Goal: Information Seeking & Learning: Understand process/instructions

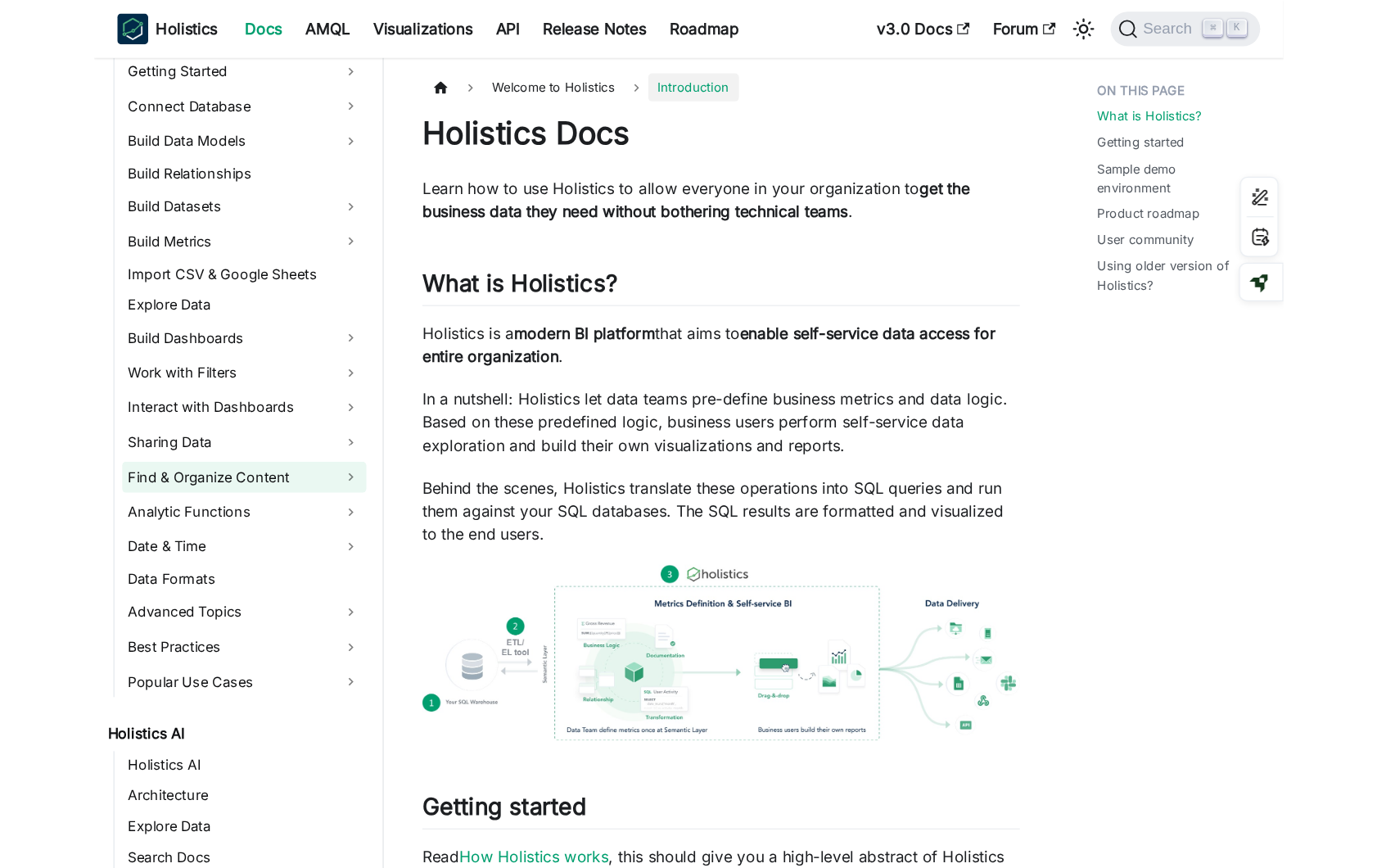
scroll to position [262, 0]
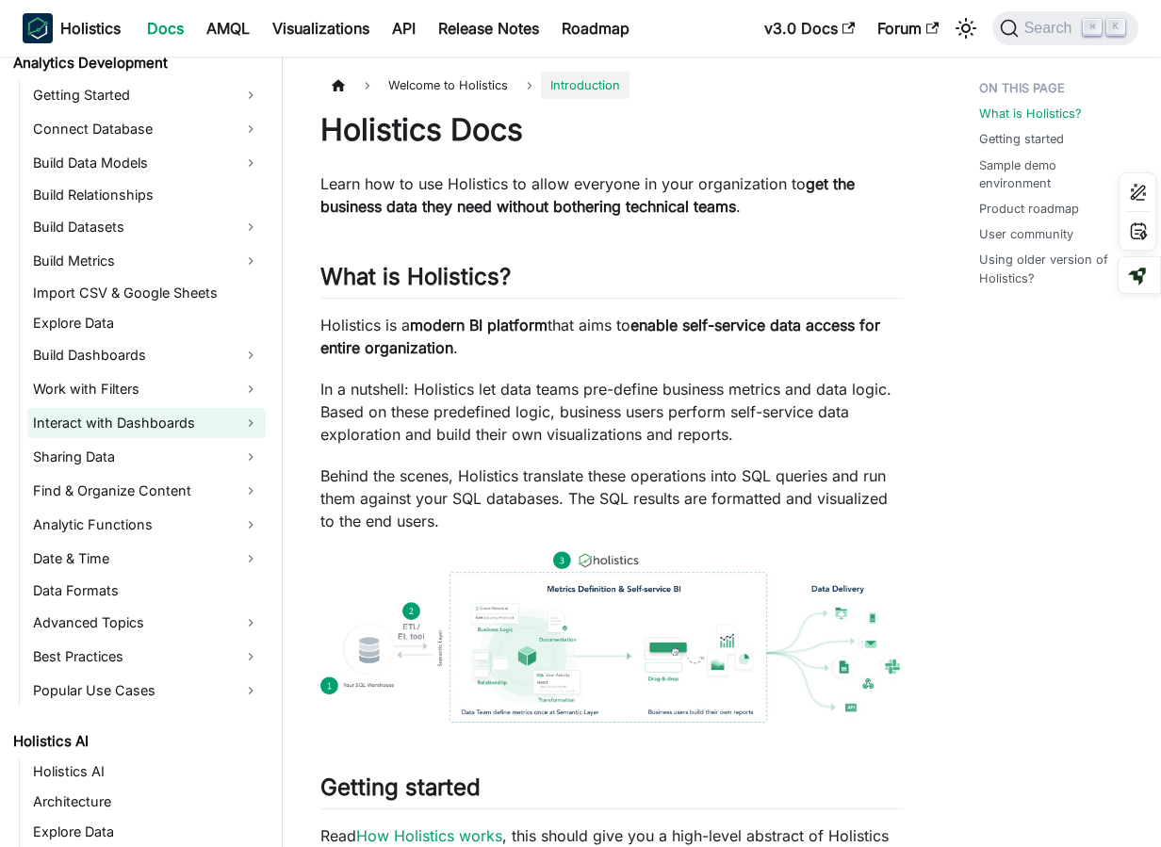
click at [143, 427] on link "Interact with Dashboards" at bounding box center [146, 423] width 238 height 30
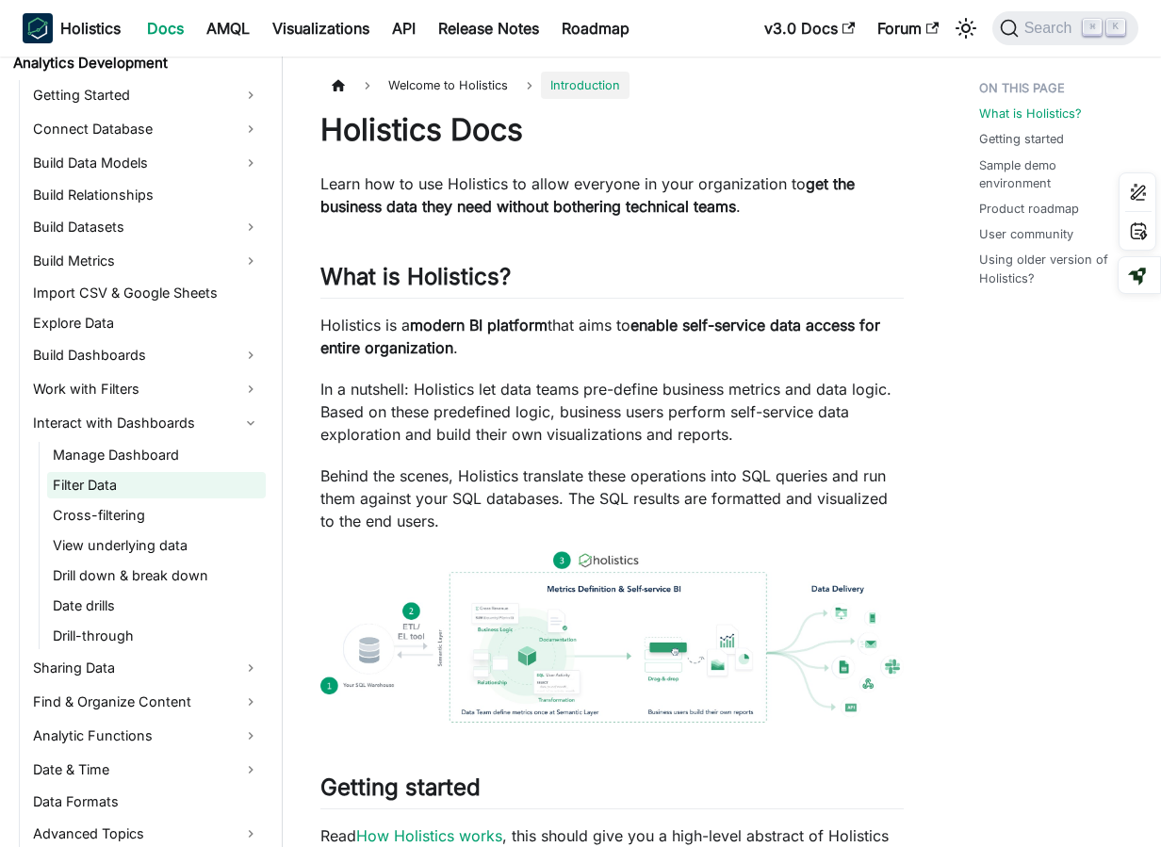
click at [145, 481] on link "Filter Data" at bounding box center [156, 485] width 219 height 26
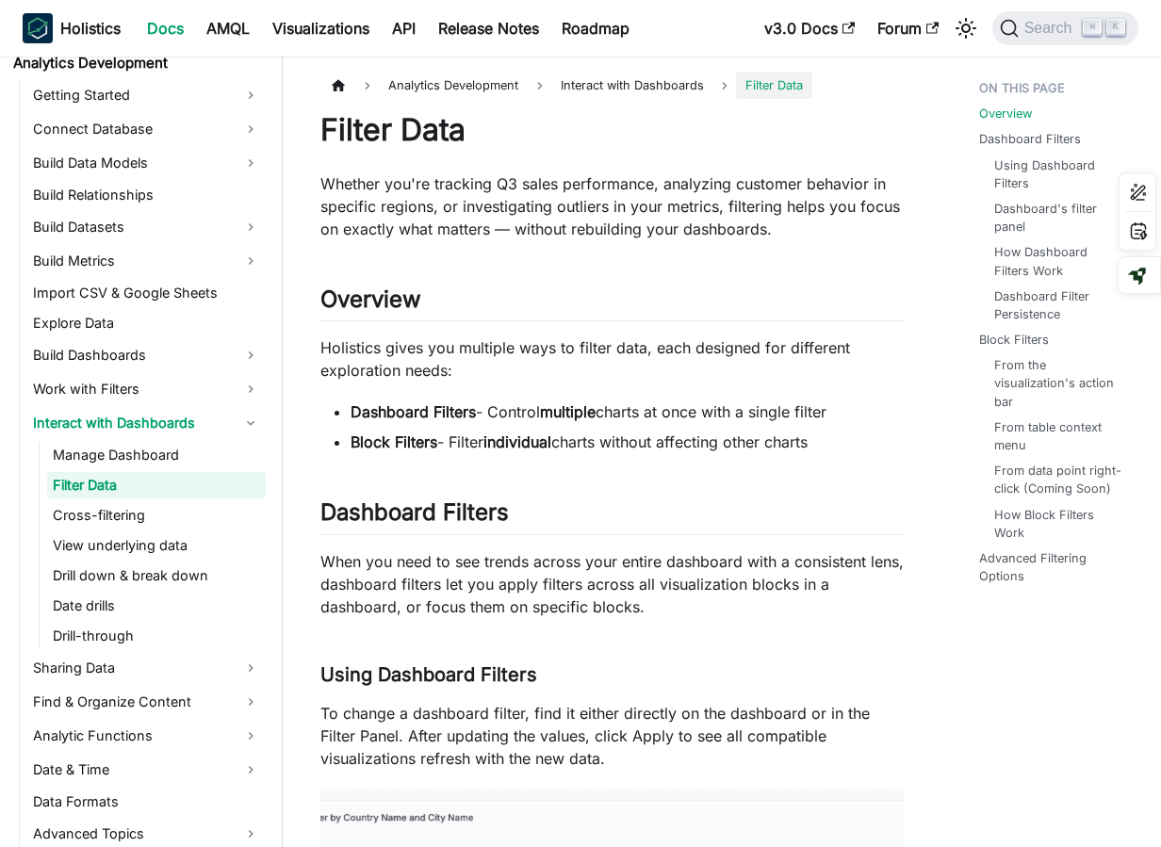
click at [636, 429] on ul "Dashboard Filters - Control multiple charts at once with a single filter Block …" at bounding box center [611, 426] width 583 height 53
click at [524, 608] on p "When you need to see trends across your entire dashboard with a consistent lens…" at bounding box center [611, 584] width 583 height 68
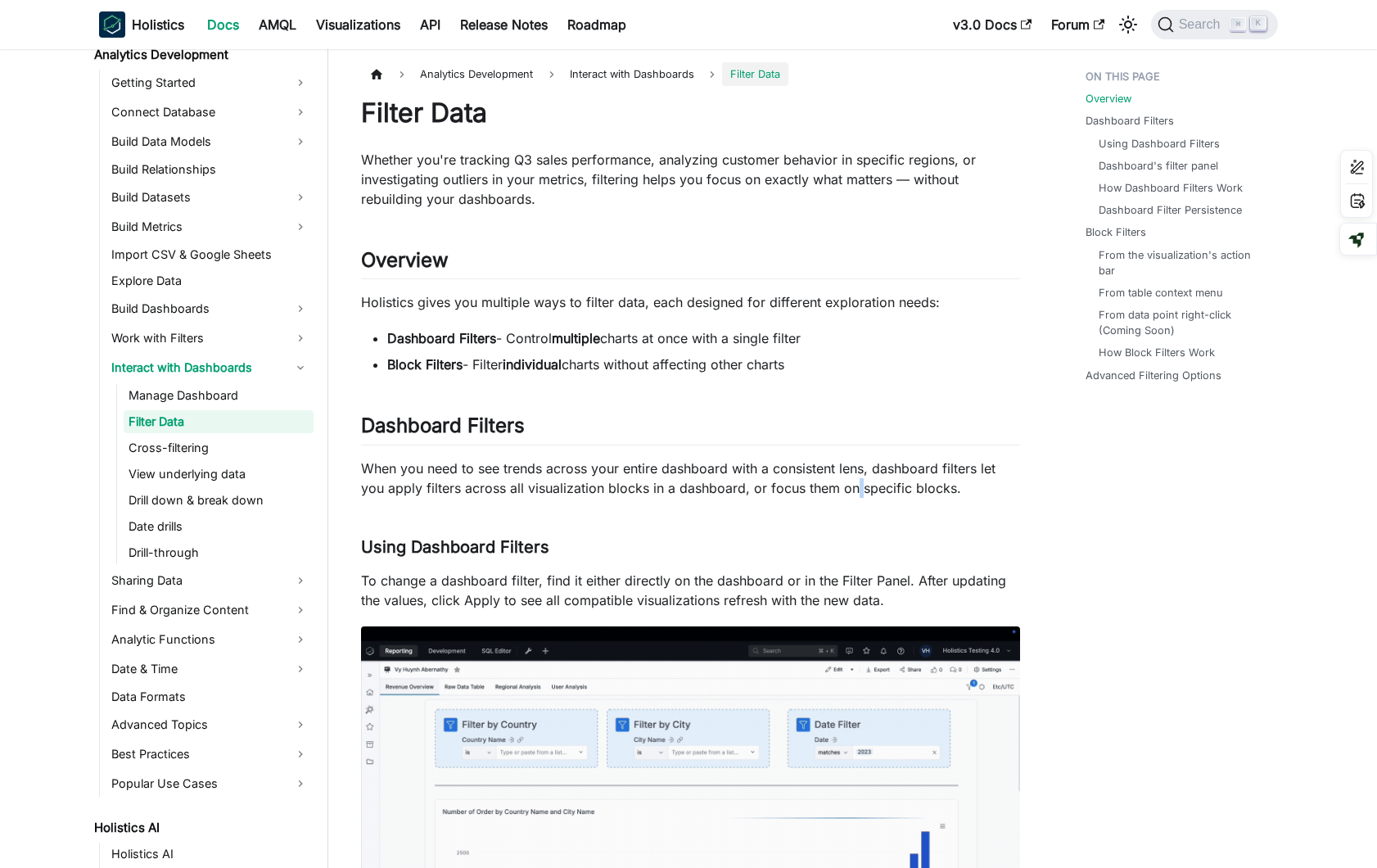
scroll to position [262, 0]
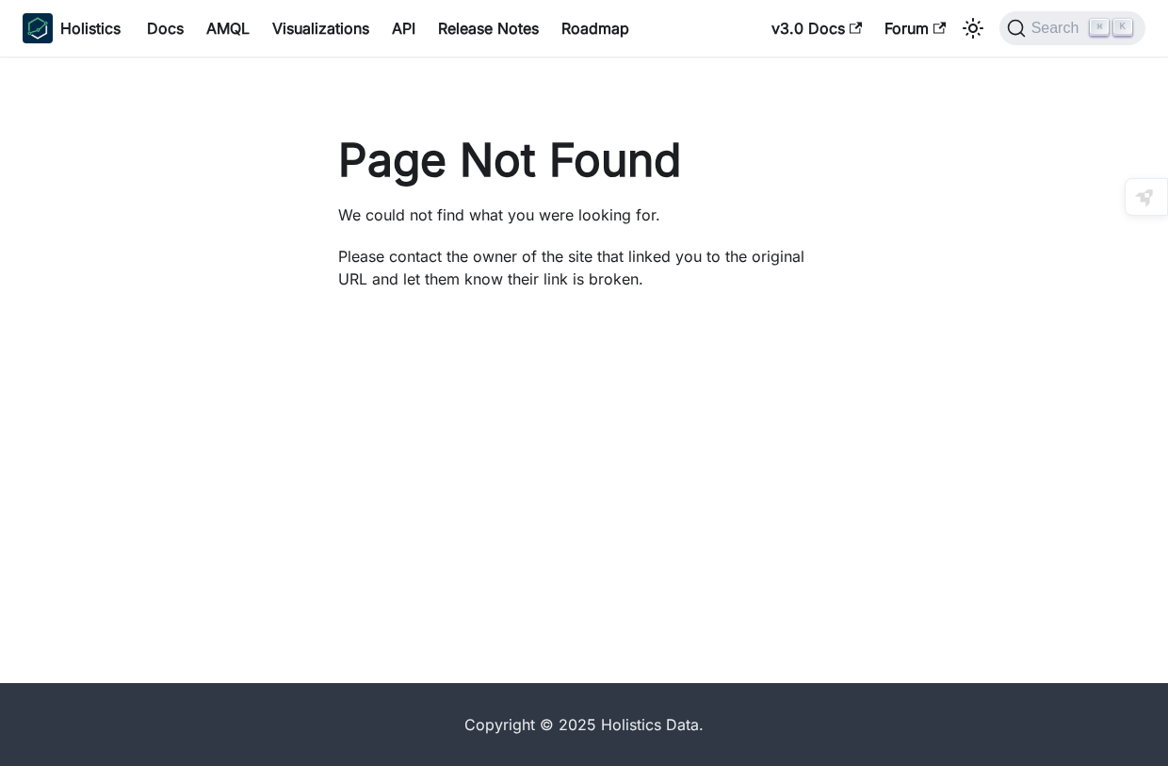
click at [763, 371] on div "Page Not Found We could not find what you were looking for. Please contact the …" at bounding box center [584, 370] width 1168 height 627
click at [722, 368] on div "Page Not Found We could not find what you were looking for. Please contact the …" at bounding box center [584, 370] width 1168 height 627
click at [739, 353] on div "Page Not Found We could not find what you were looking for. Please contact the …" at bounding box center [584, 370] width 1168 height 627
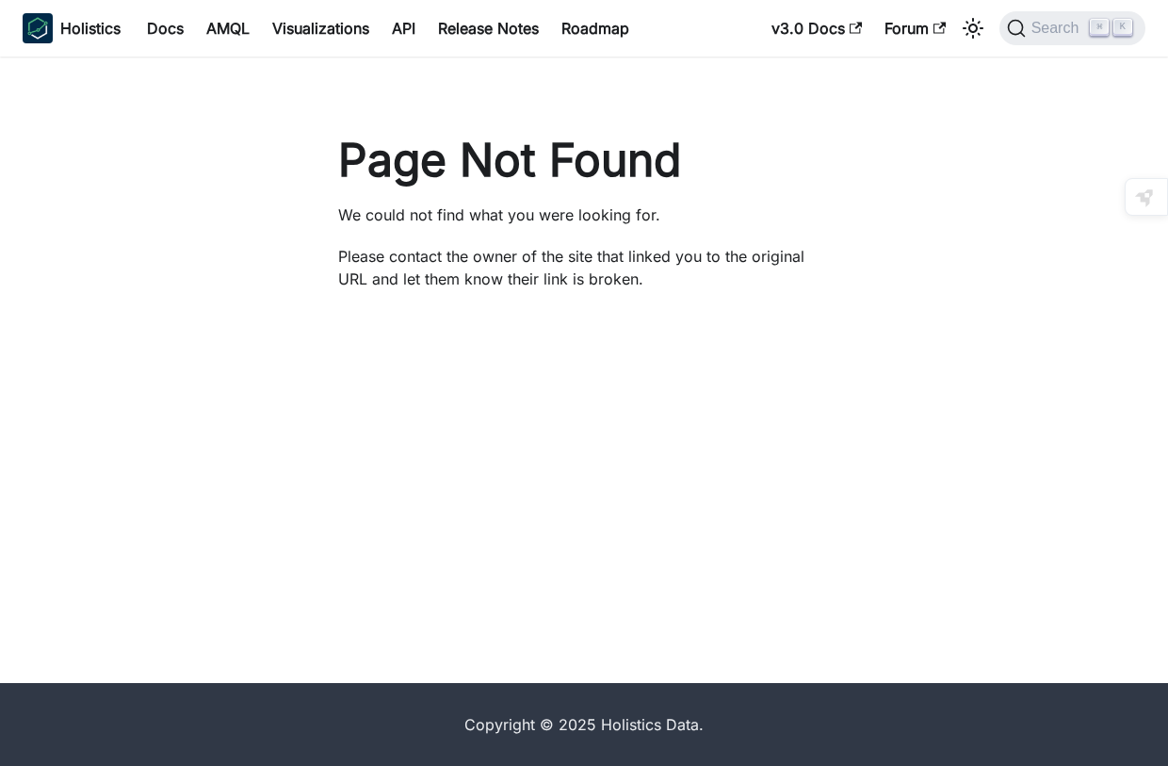
click at [739, 353] on div "Page Not Found We could not find what you were looking for. Please contact the …" at bounding box center [584, 370] width 1168 height 627
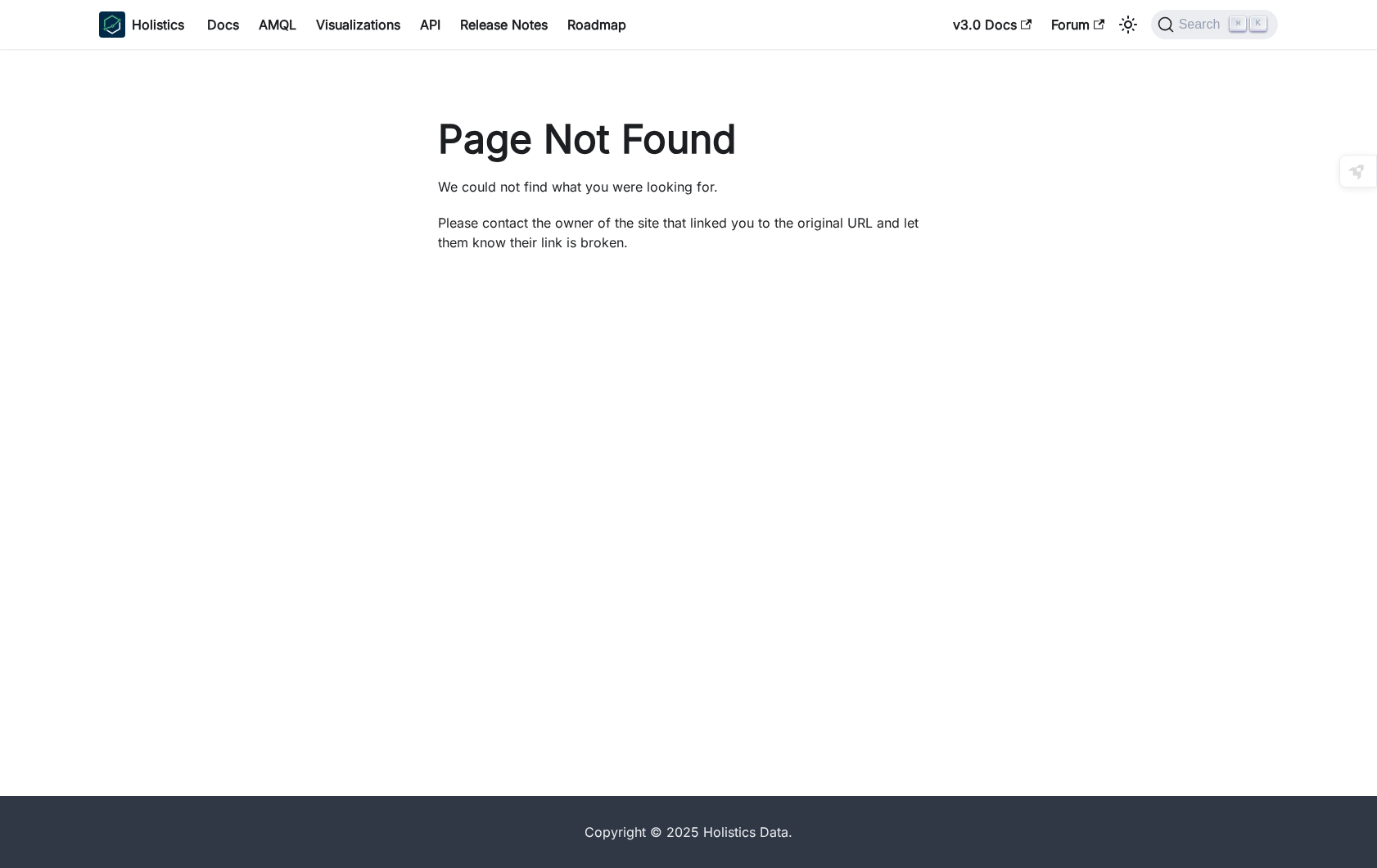
click at [645, 239] on p "Please contact the owner of the site that linked you to the original URL and le…" at bounding box center [688, 232] width 501 height 39
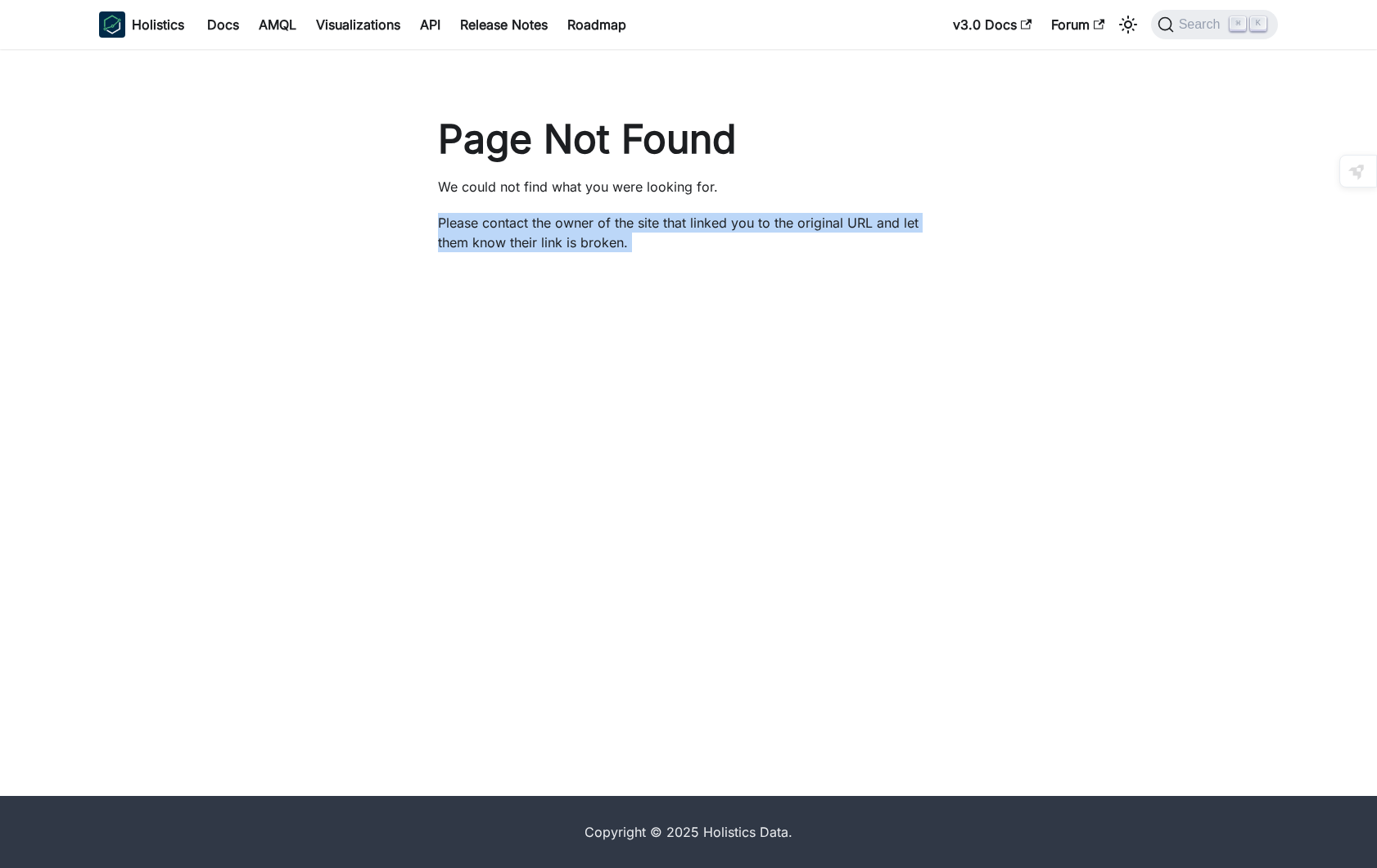
click at [645, 239] on p "Please contact the owner of the site that linked you to the original URL and le…" at bounding box center [688, 232] width 501 height 39
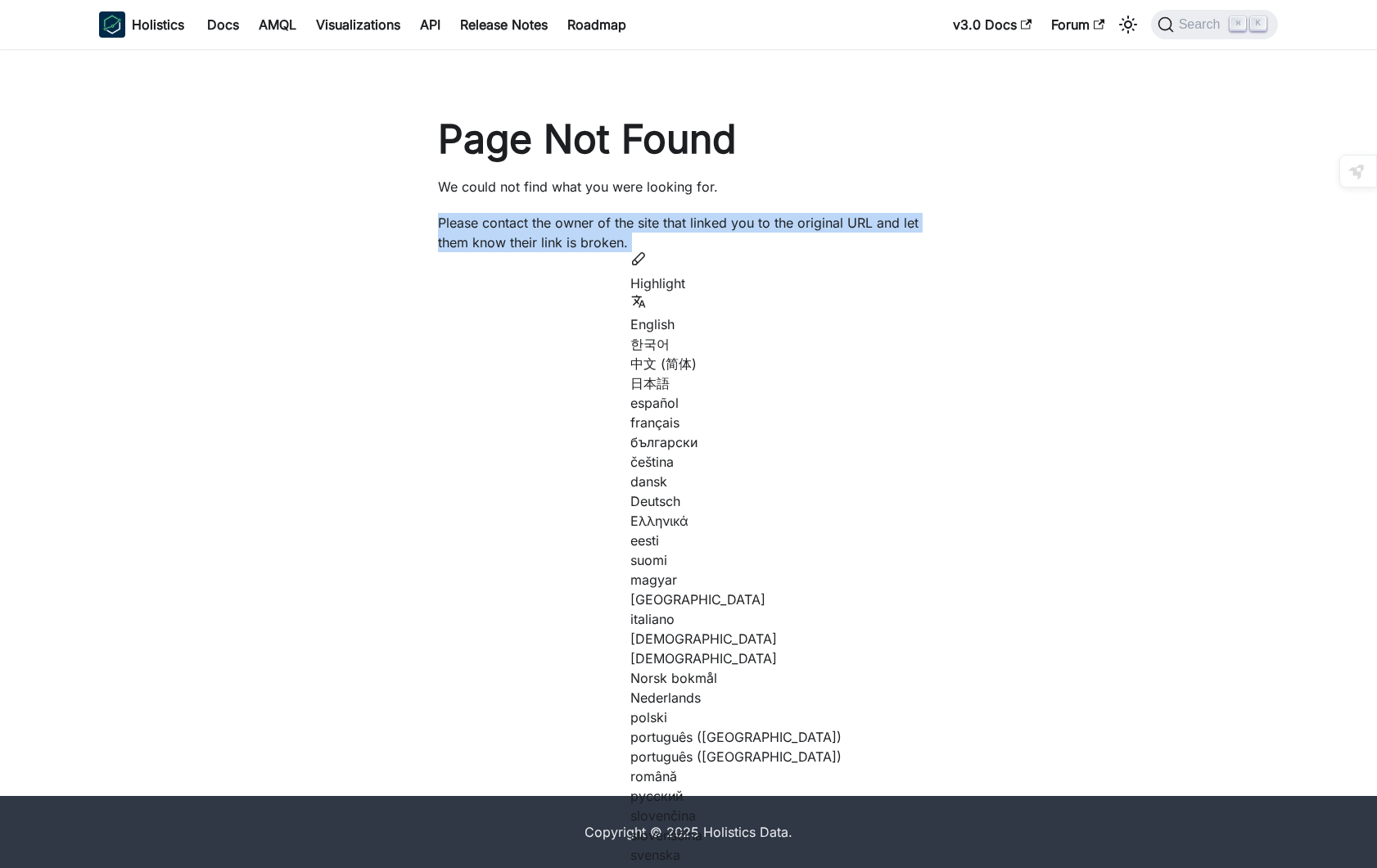
click at [708, 239] on p "Please contact the owner of the site that linked you to the original URL and le…" at bounding box center [688, 232] width 501 height 39
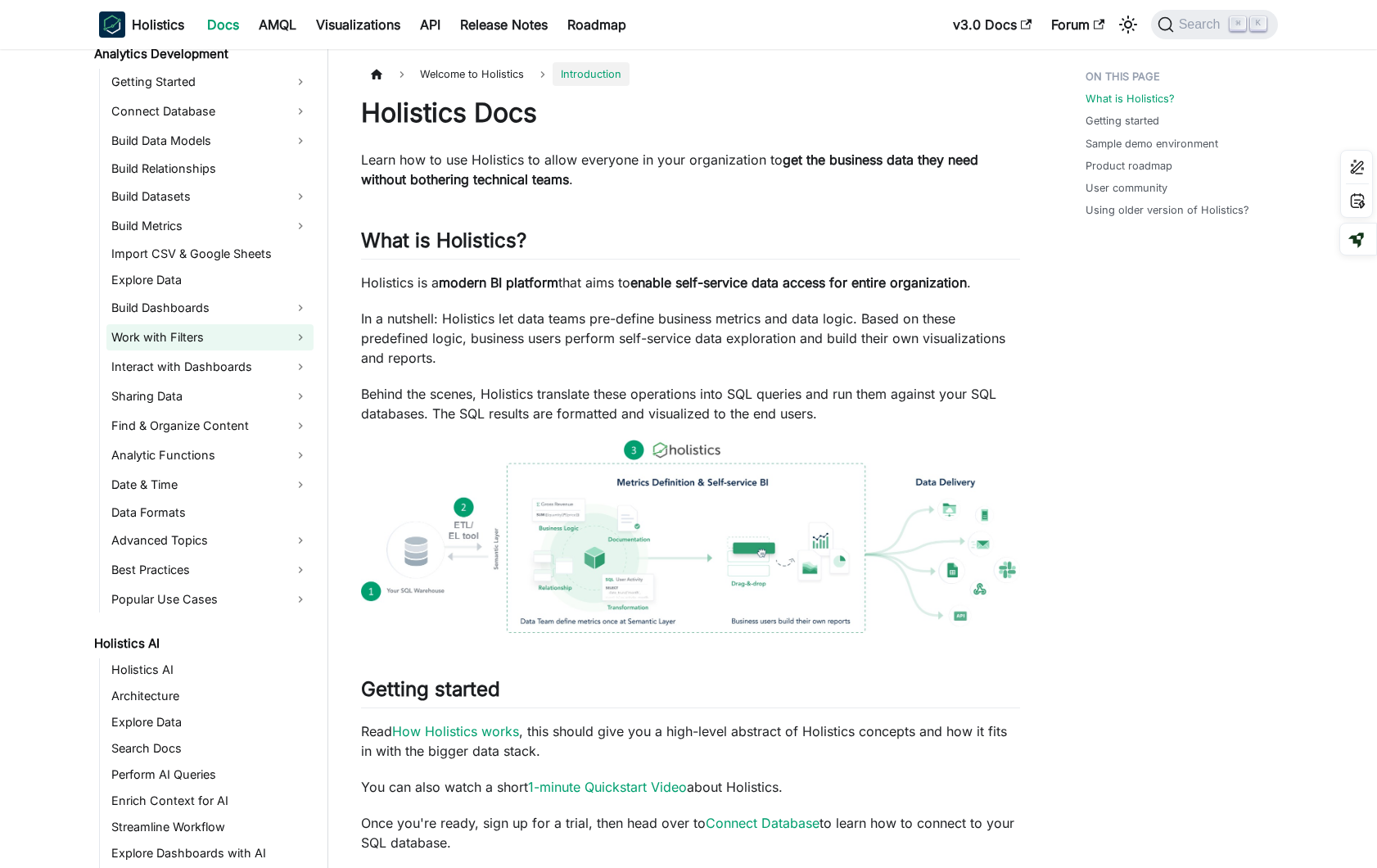
scroll to position [248, 0]
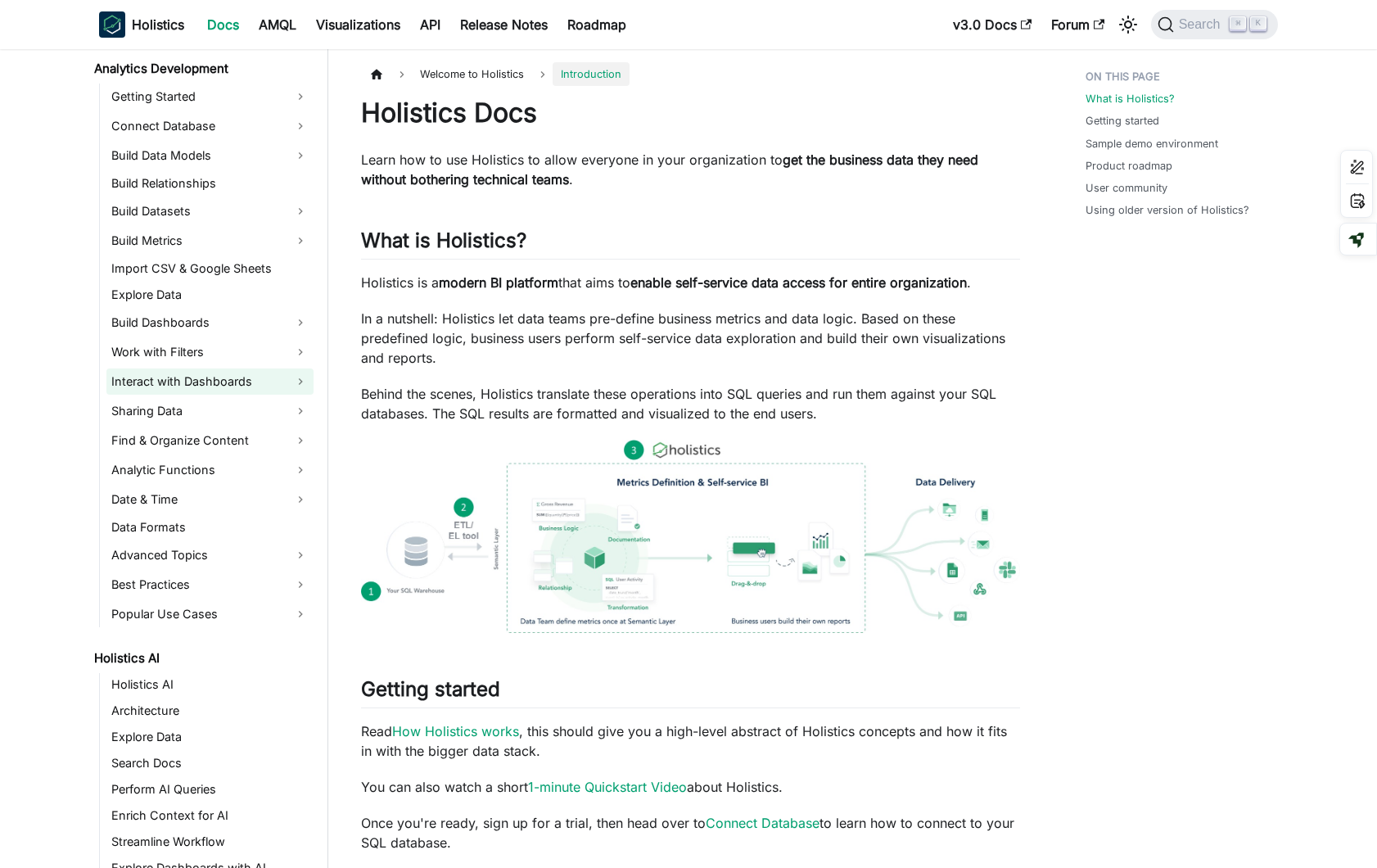
click at [201, 381] on link "Interact with Dashboards" at bounding box center [209, 381] width 207 height 26
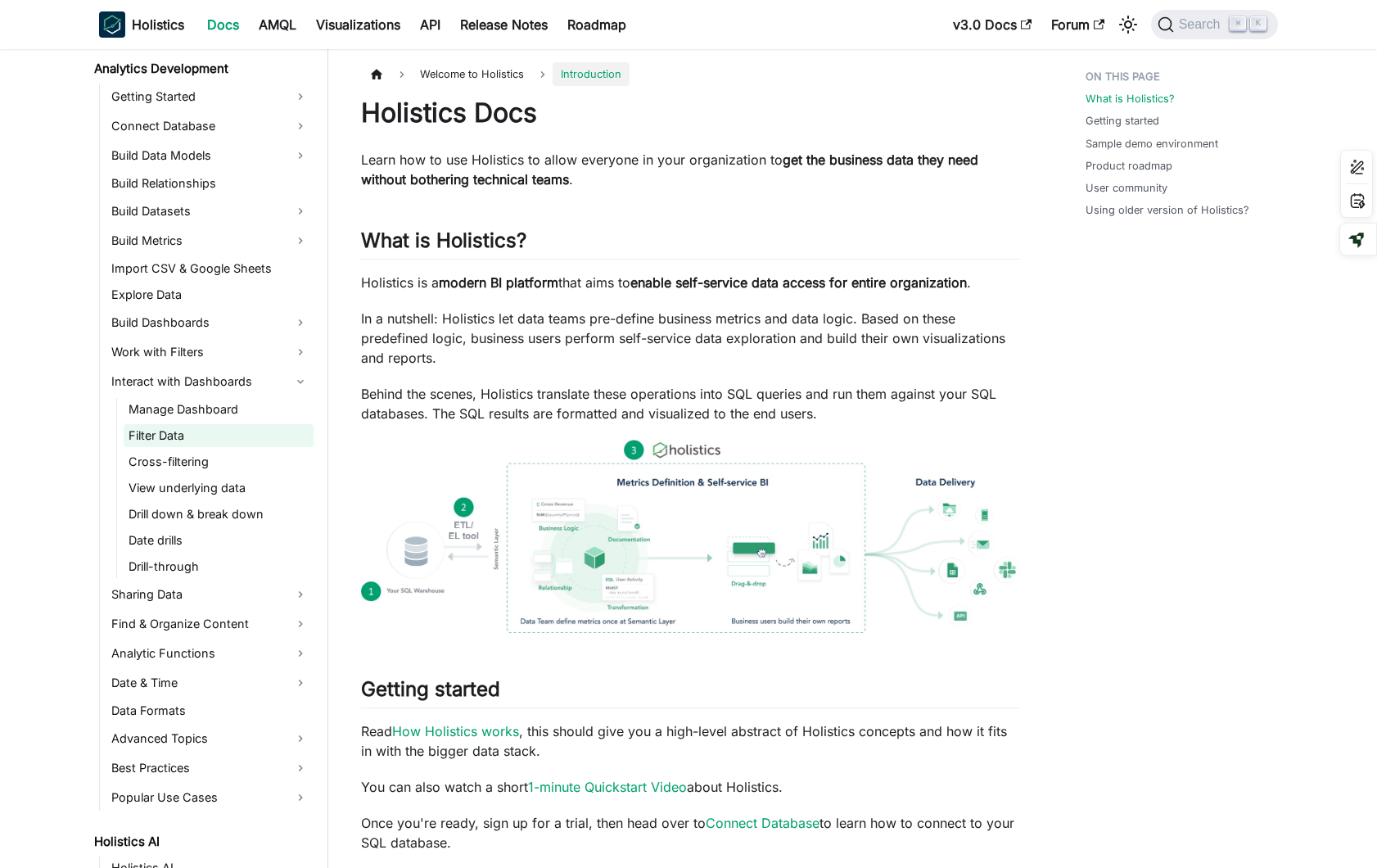
click at [202, 433] on link "Filter Data" at bounding box center [218, 435] width 190 height 23
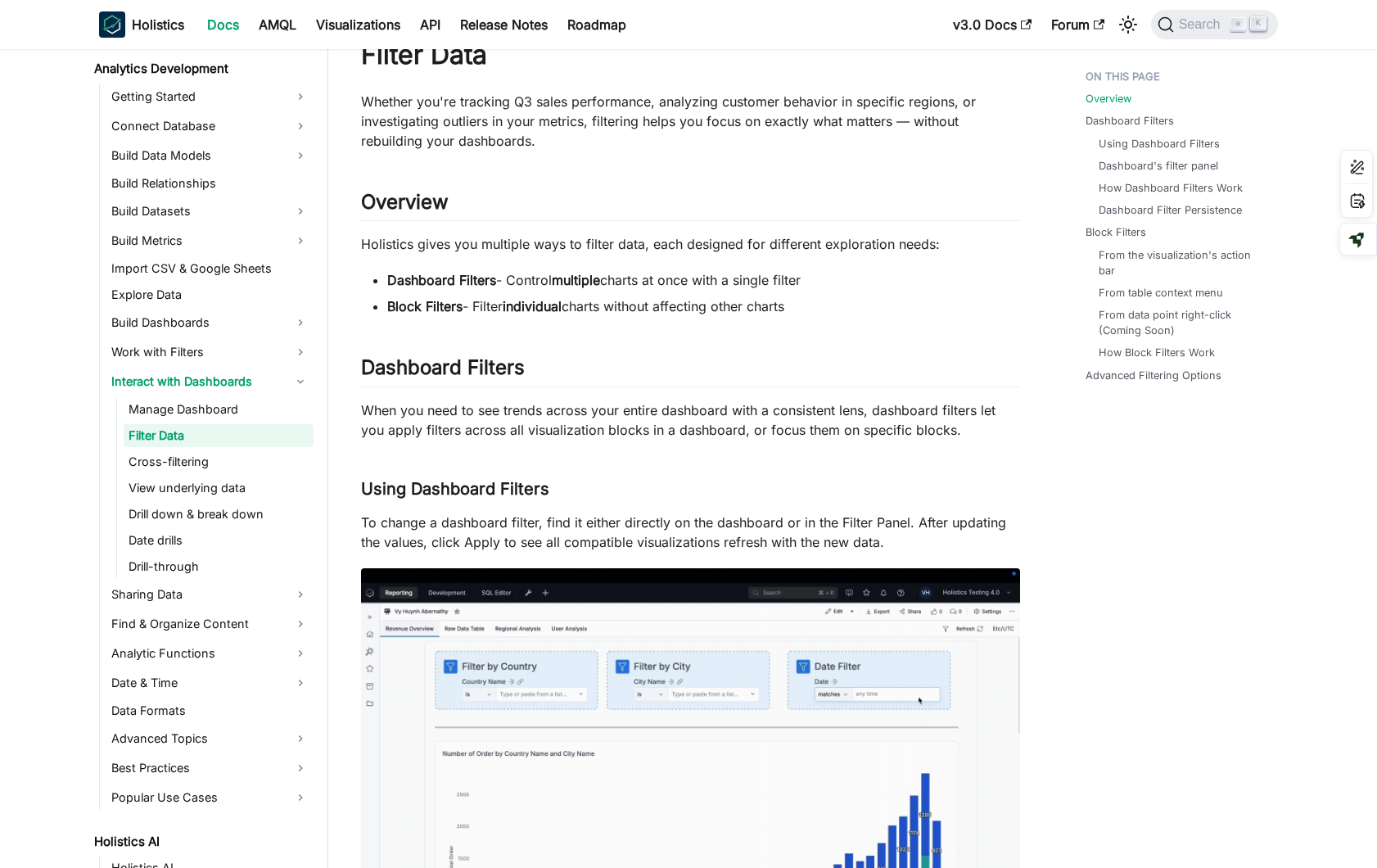
scroll to position [77, 0]
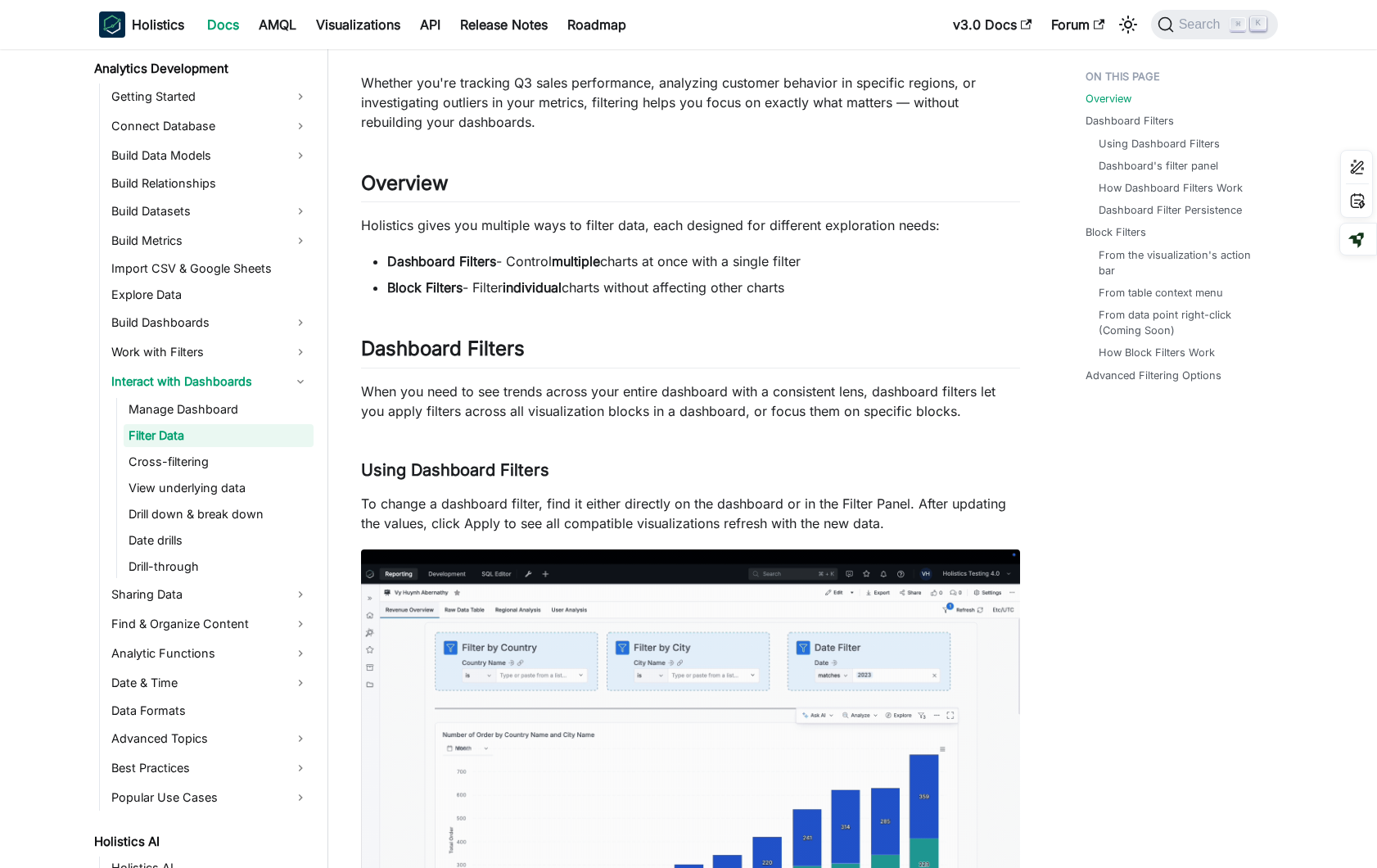
click at [971, 413] on p "When you need to see trends across your entire dashboard with a consistent lens…" at bounding box center [691, 401] width 659 height 39
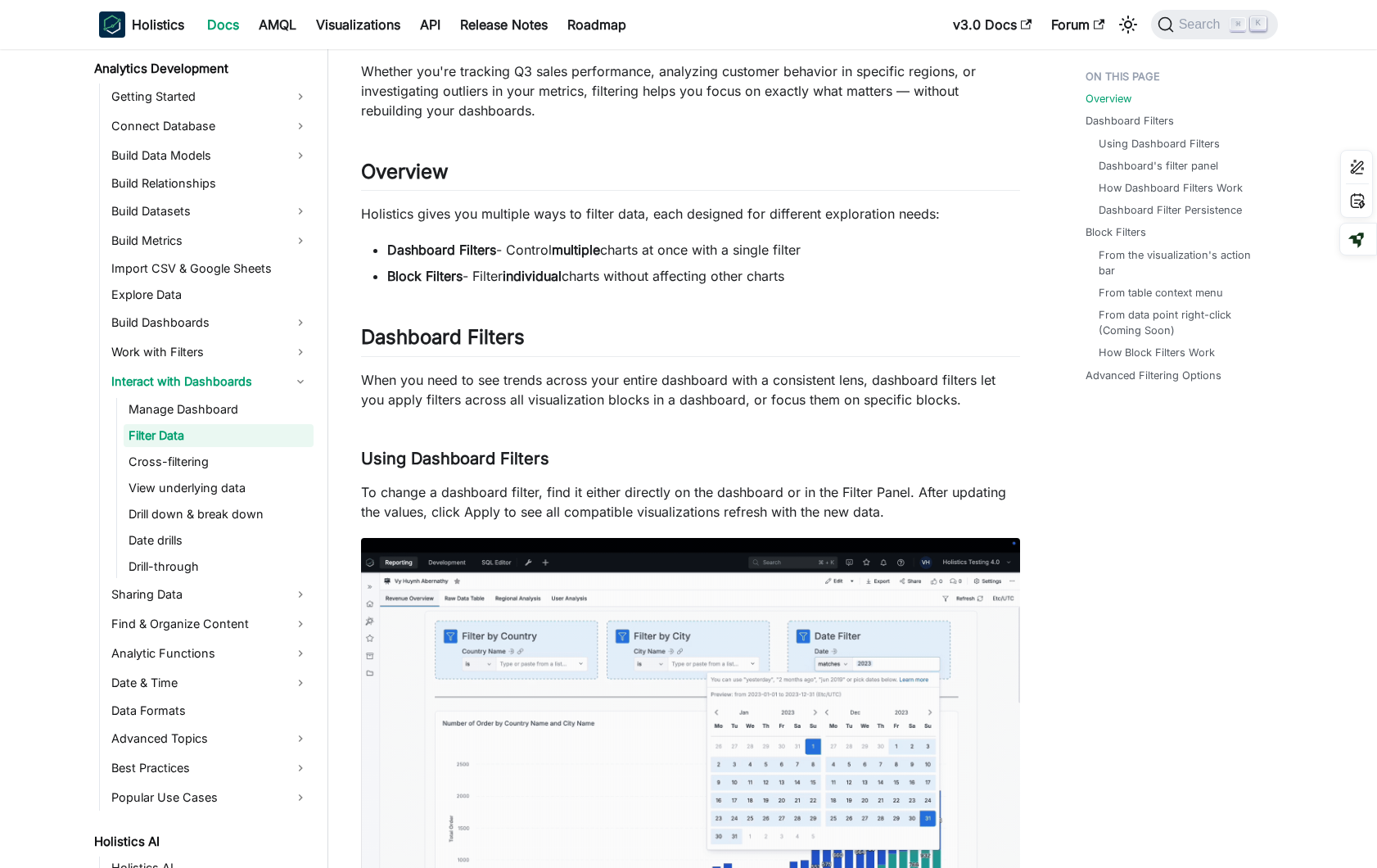
scroll to position [89, 0]
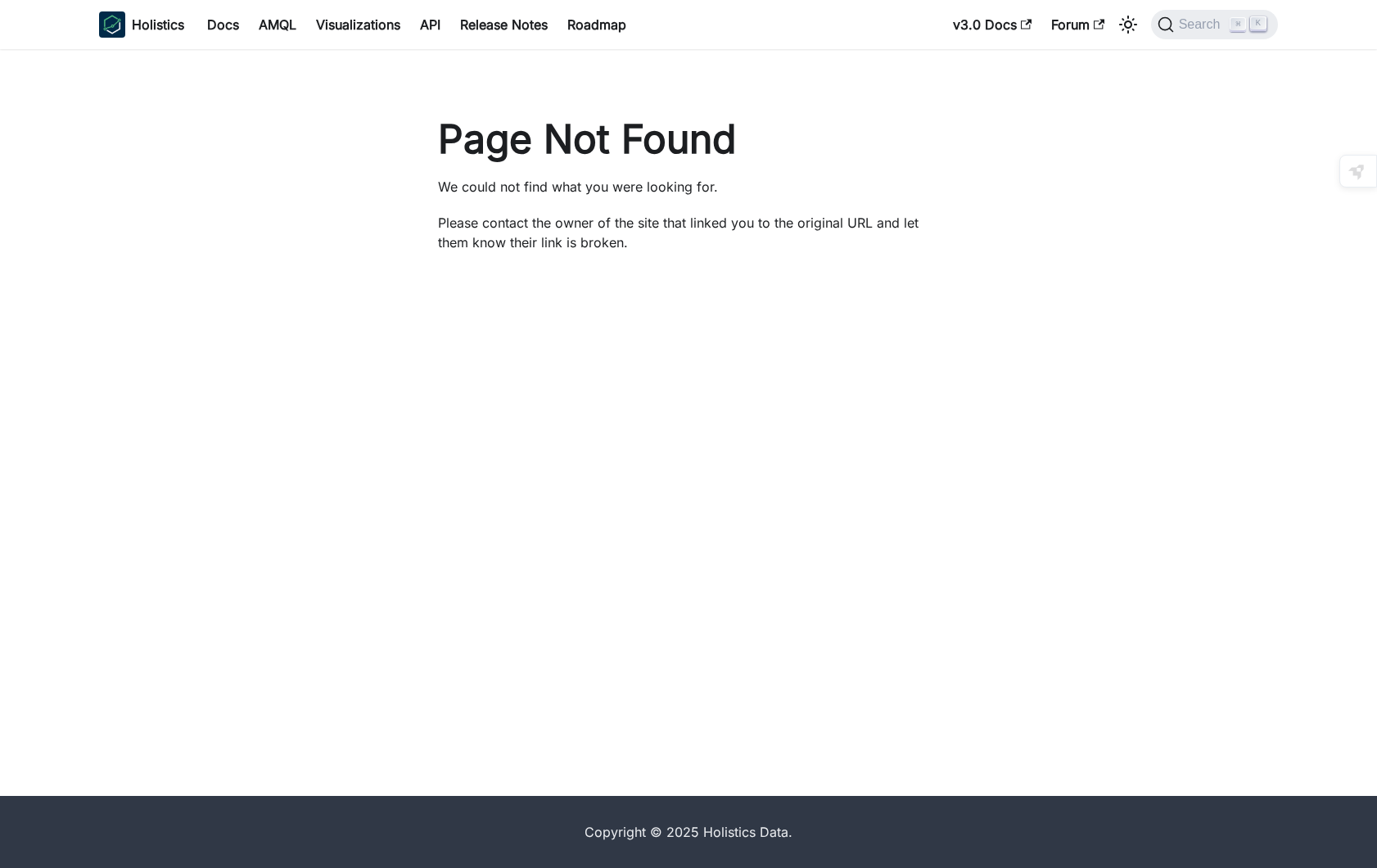
click at [338, 470] on div "Page Not Found We could not find what you were looking for. Please contact the …" at bounding box center [688, 422] width 1377 height 746
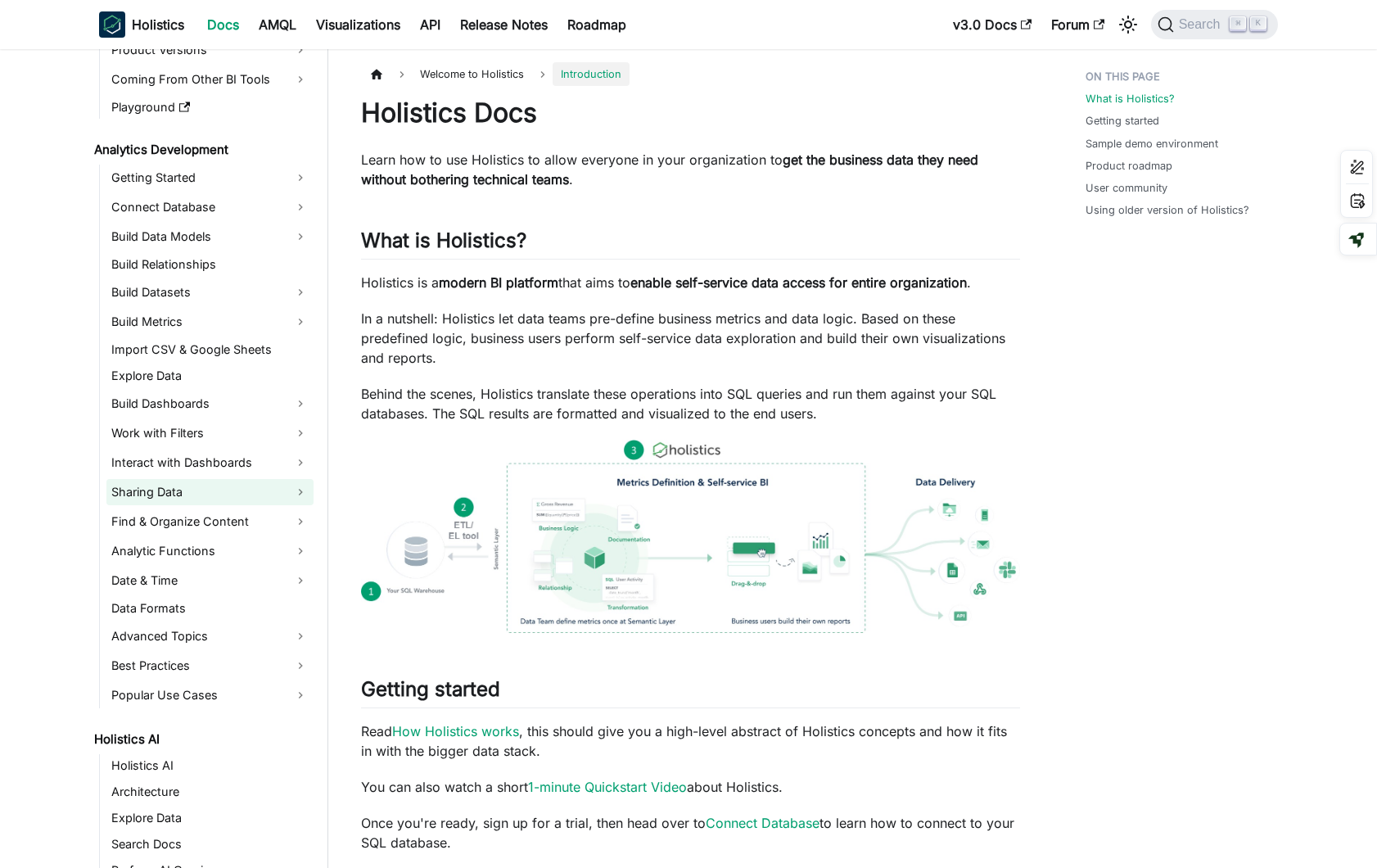
scroll to position [162, 0]
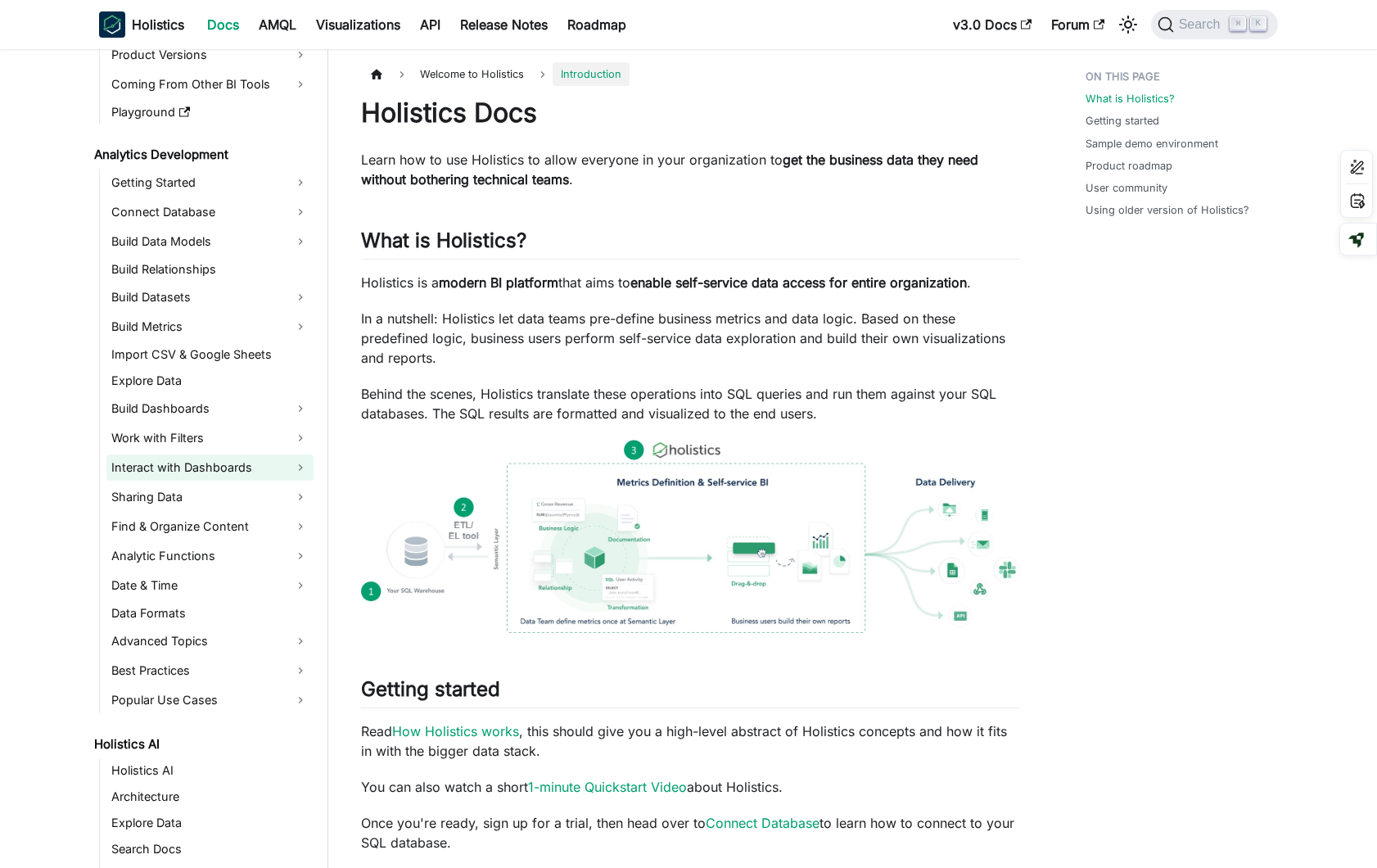
click at [231, 465] on link "Interact with Dashboards" at bounding box center [209, 467] width 207 height 26
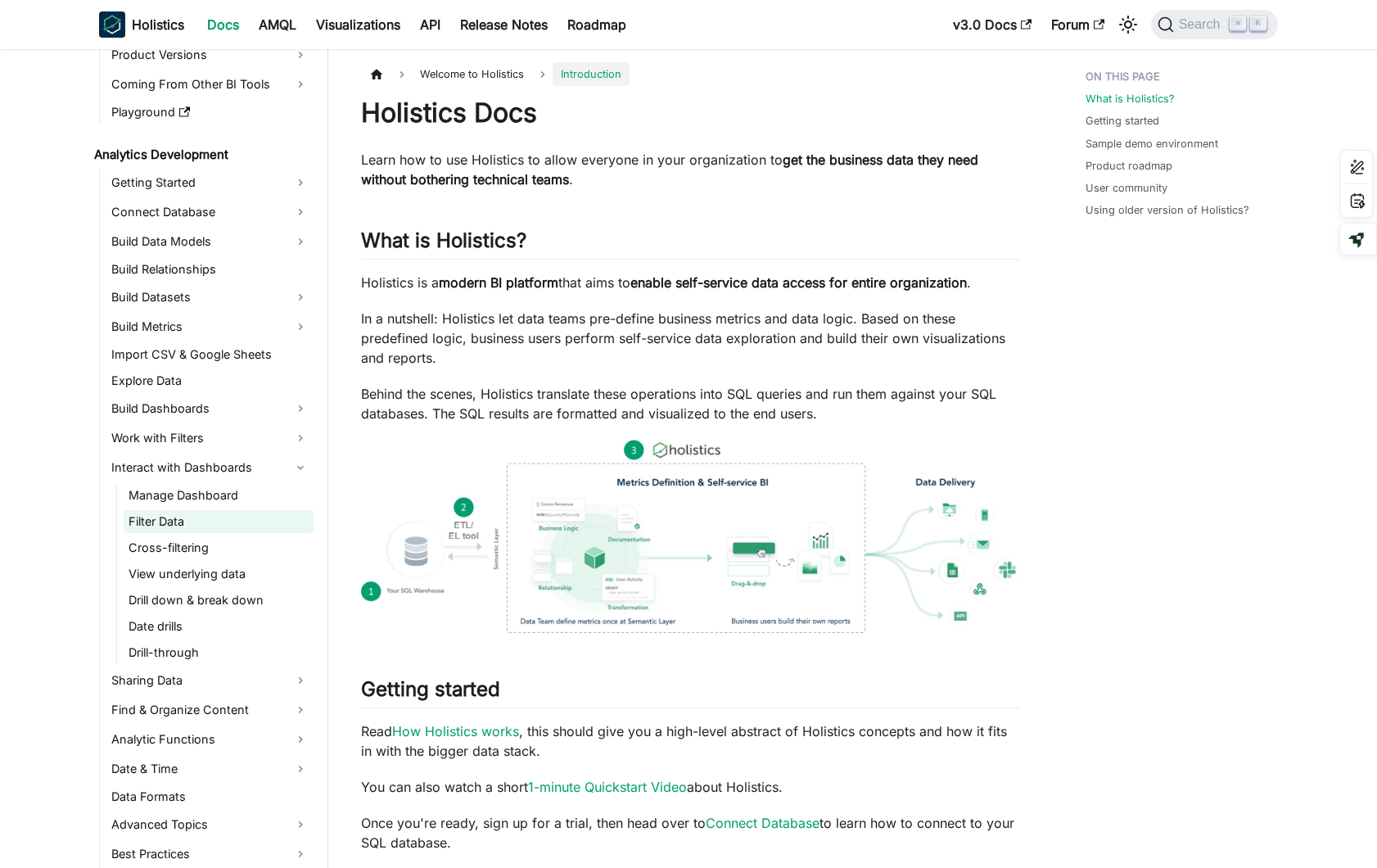
click at [212, 522] on link "Filter Data" at bounding box center [218, 521] width 190 height 23
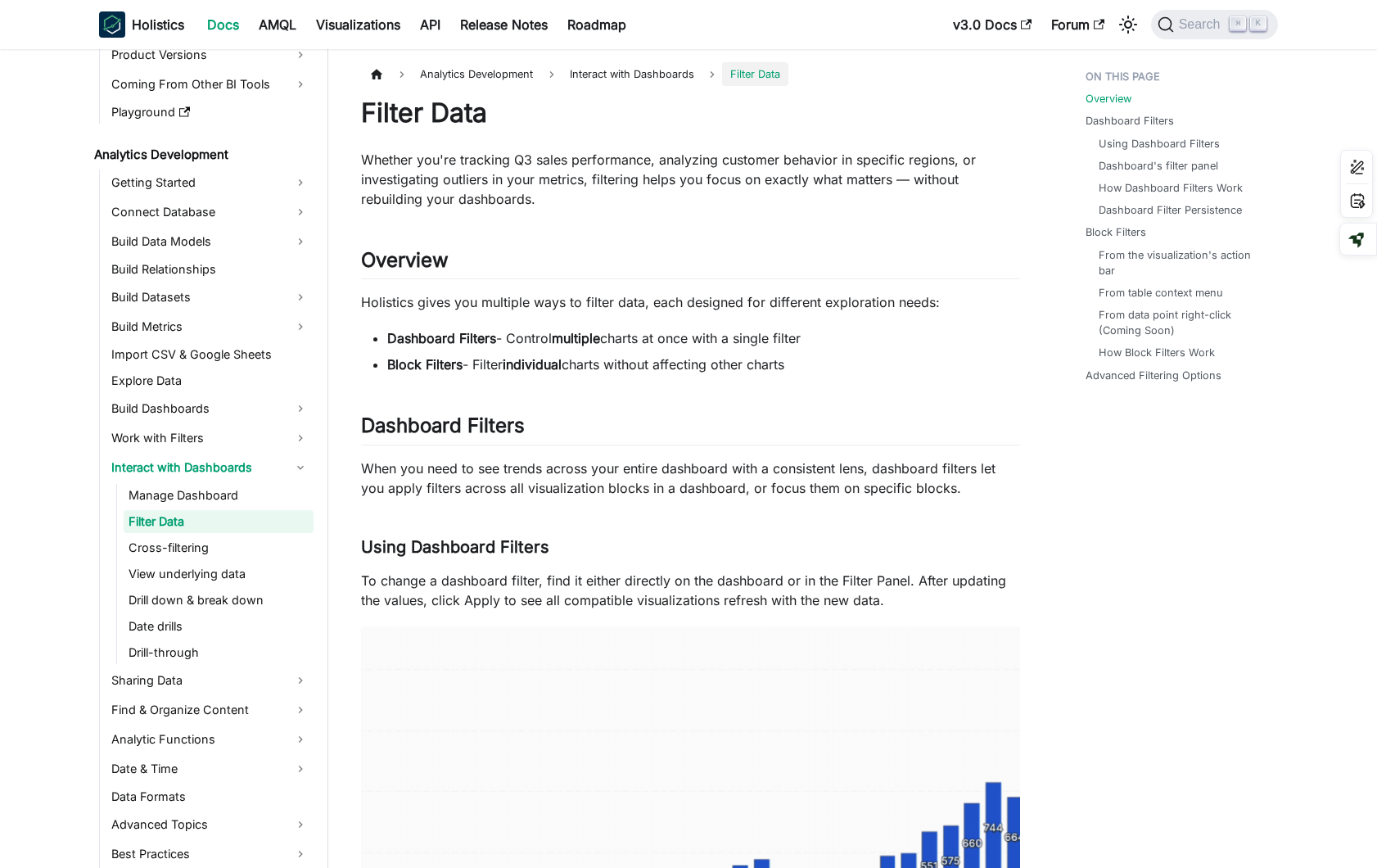
click at [239, 501] on link "Manage Dashboard" at bounding box center [218, 495] width 190 height 23
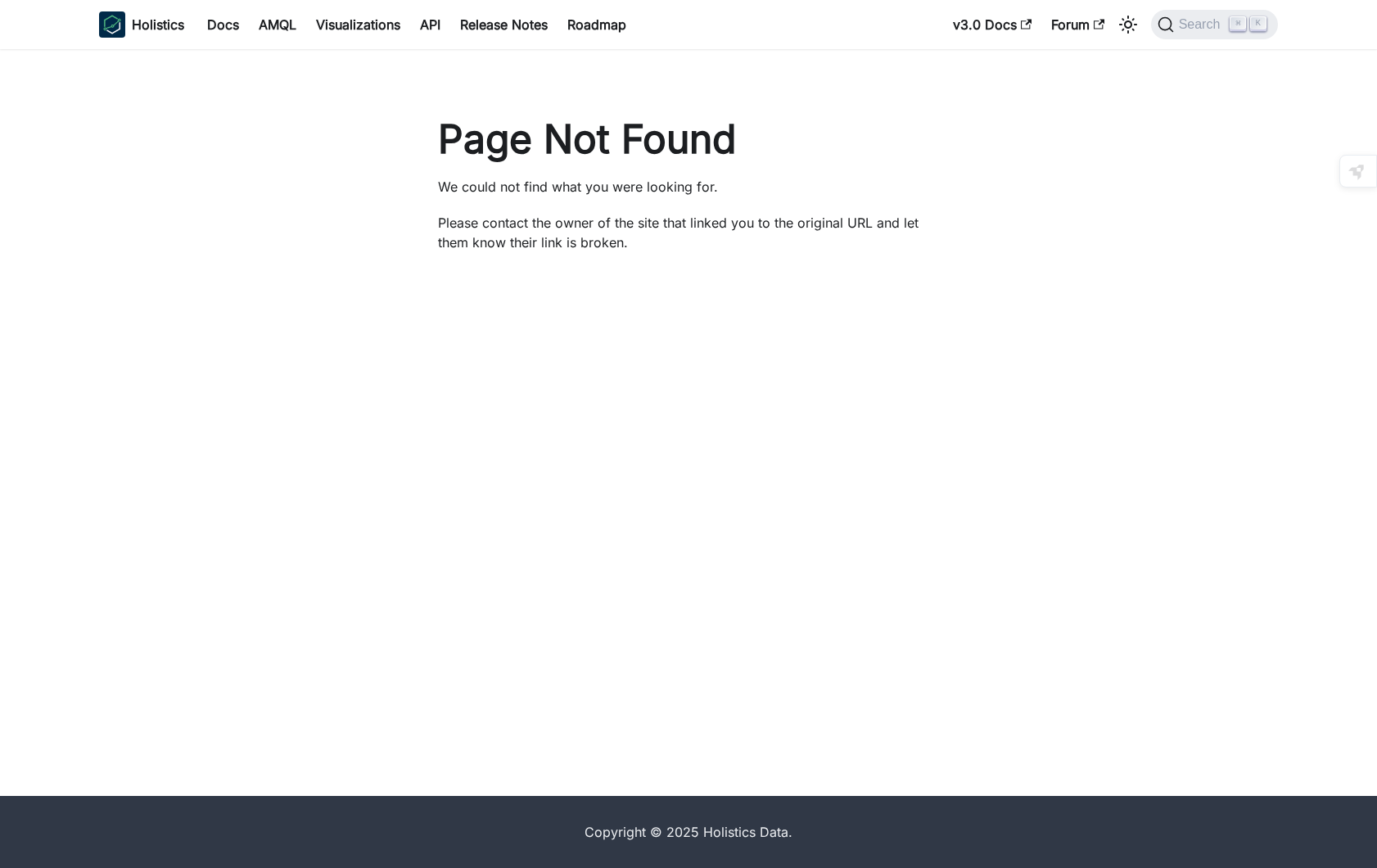
click at [134, 488] on div "Page Not Found We could not find what you were looking for. Please contact the …" at bounding box center [688, 422] width 1377 height 746
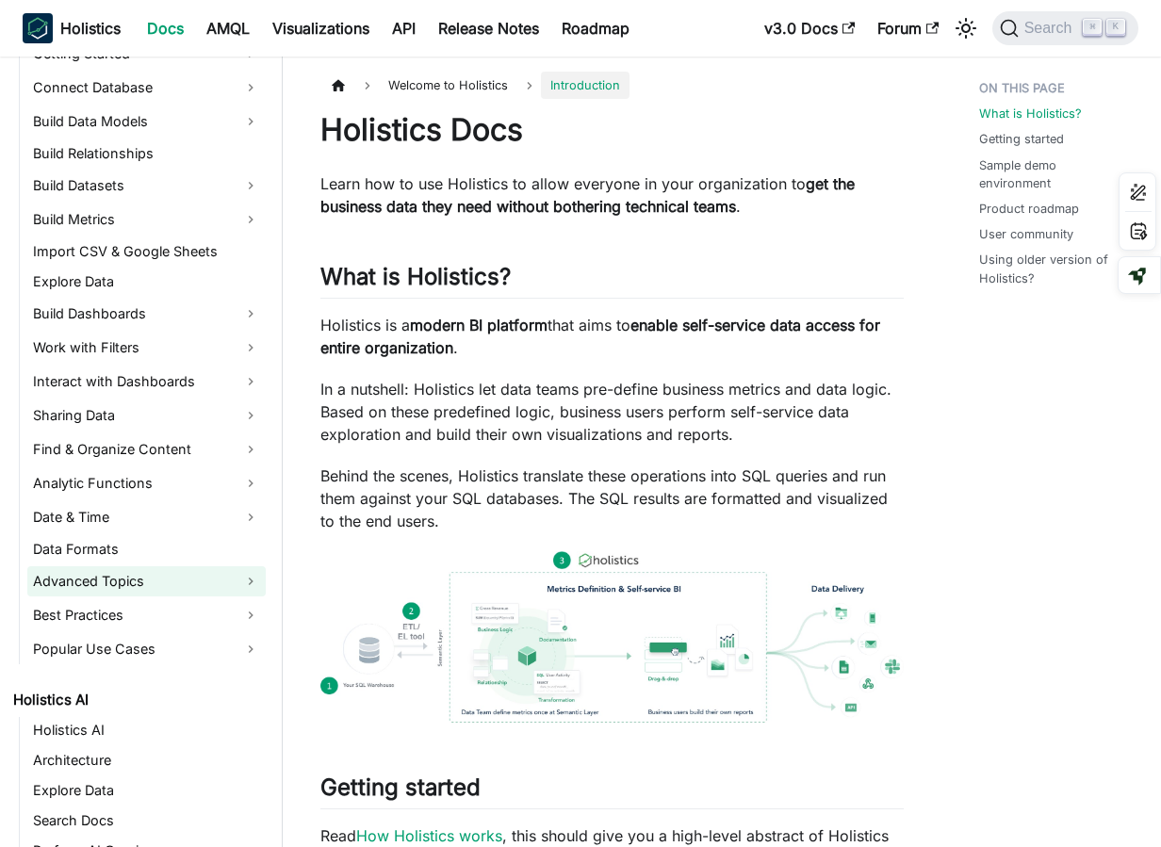
scroll to position [351, 0]
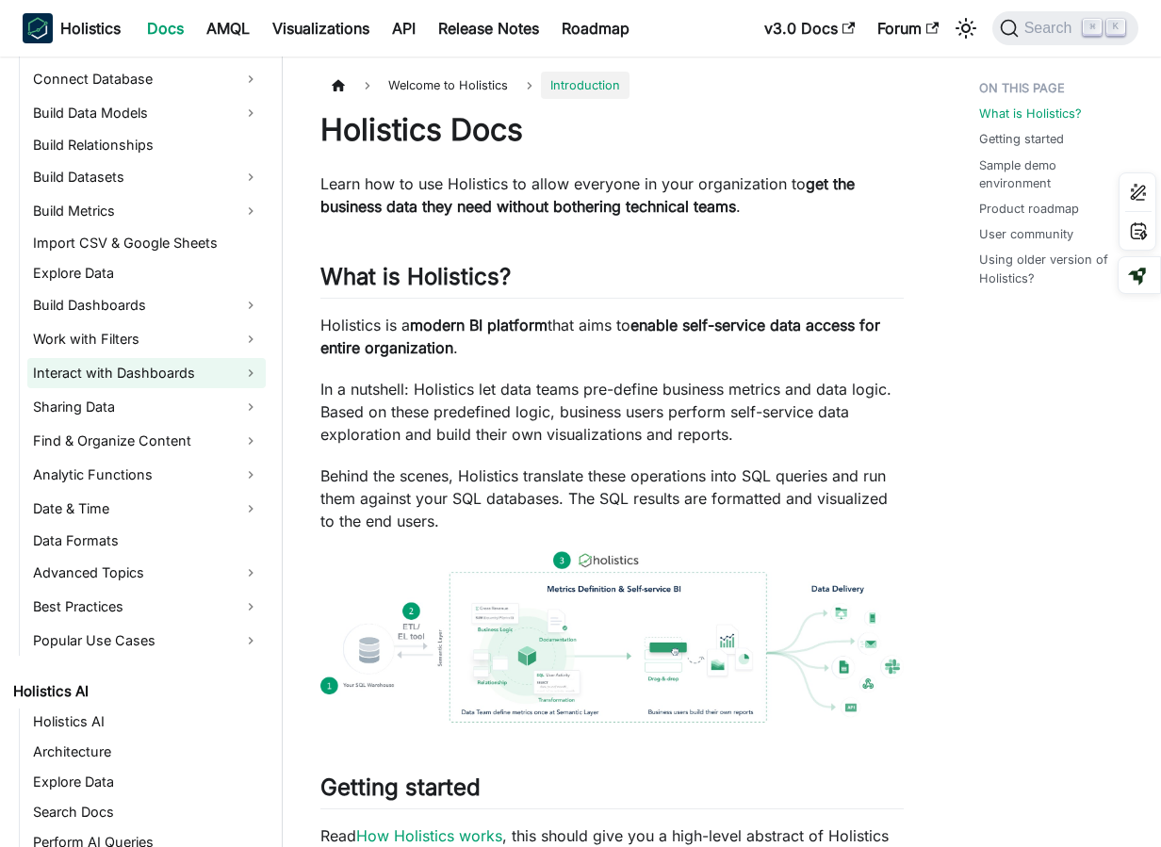
click at [141, 376] on link "Interact with Dashboards" at bounding box center [146, 373] width 238 height 30
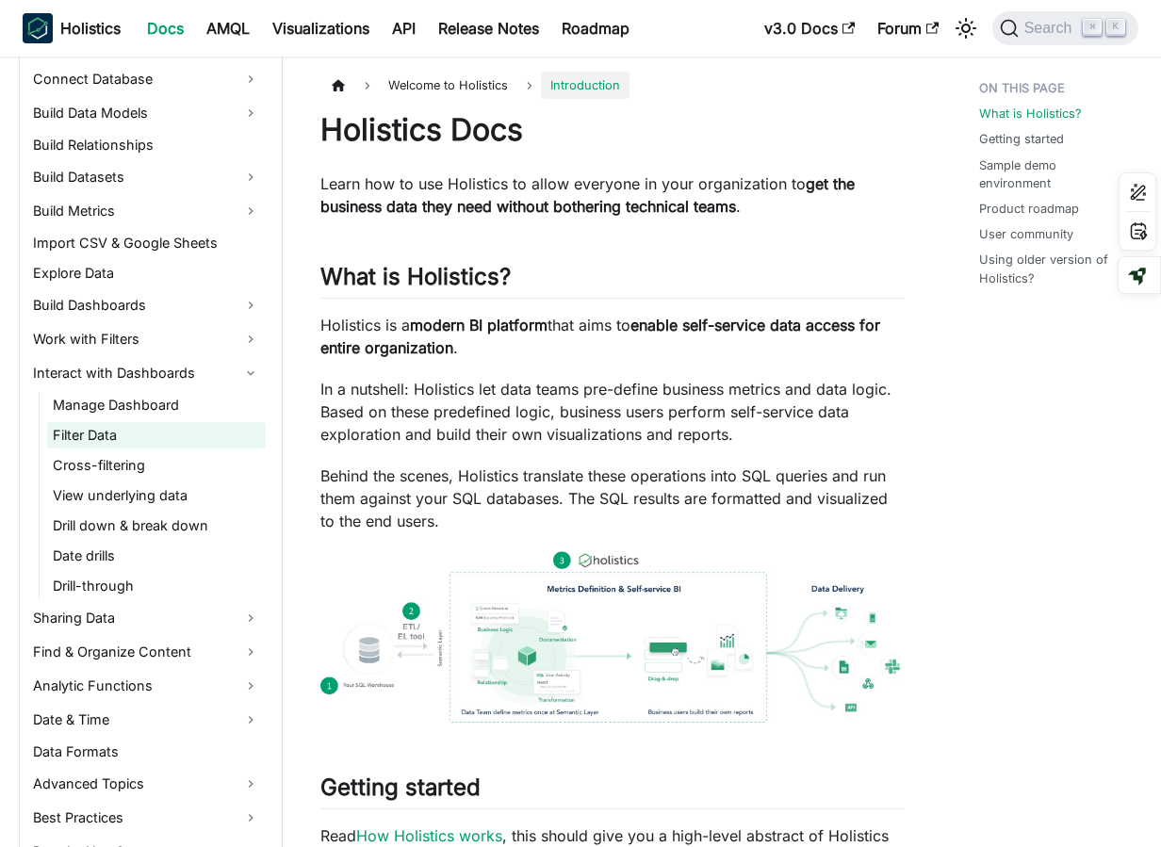
click at [139, 432] on link "Filter Data" at bounding box center [156, 435] width 219 height 26
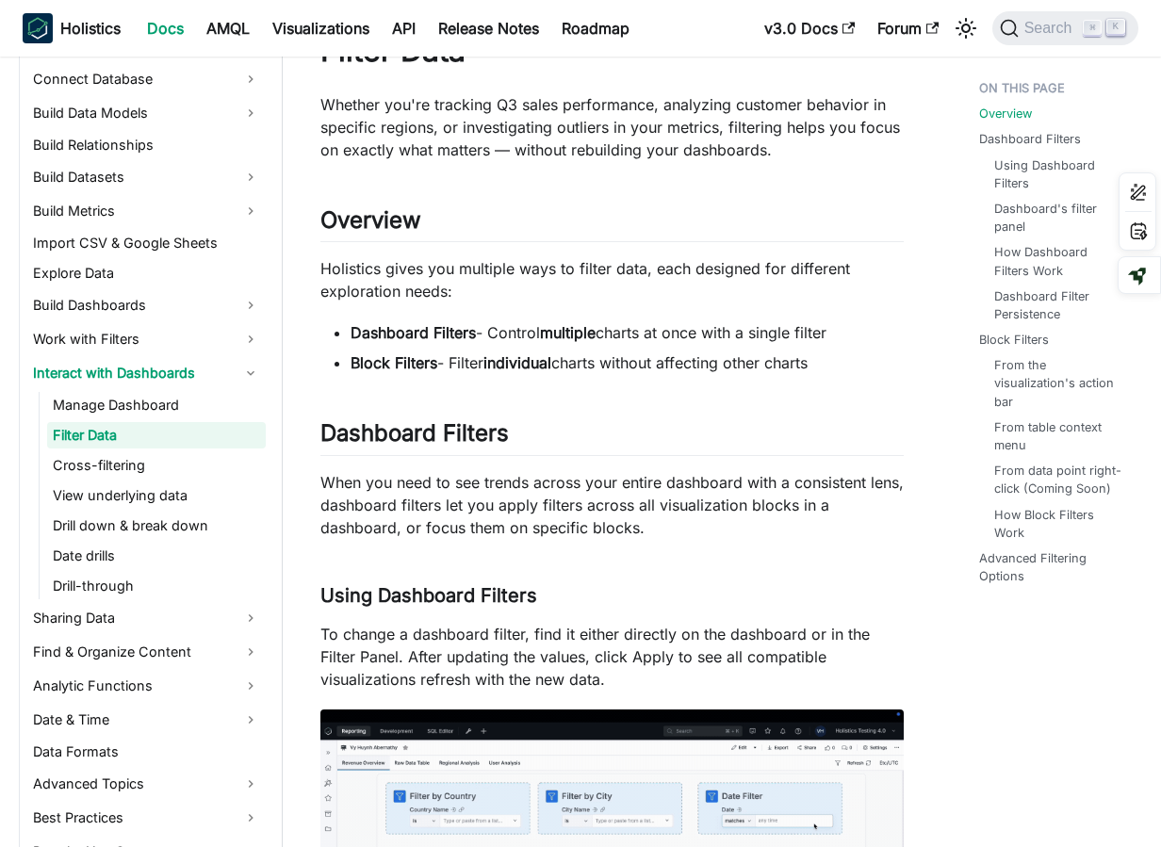
scroll to position [68, 0]
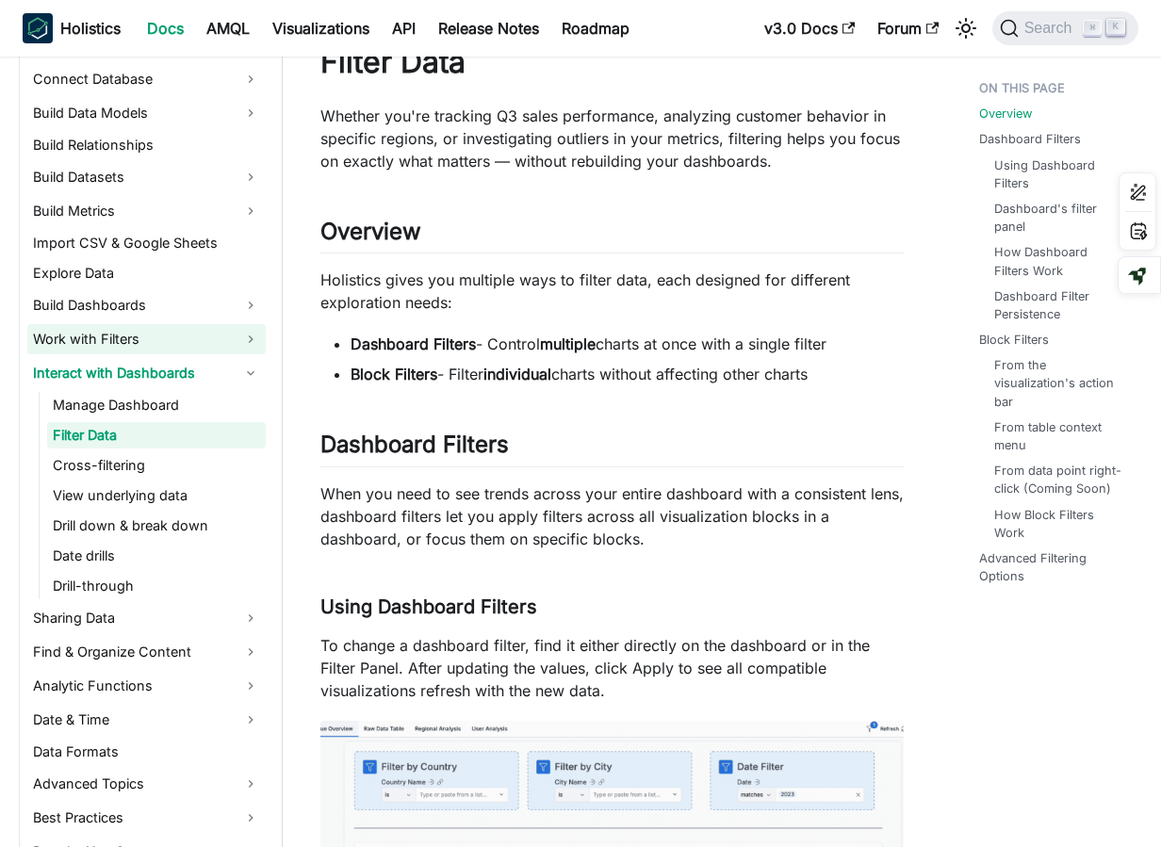
click at [108, 336] on link "Work with Filters" at bounding box center [146, 339] width 238 height 30
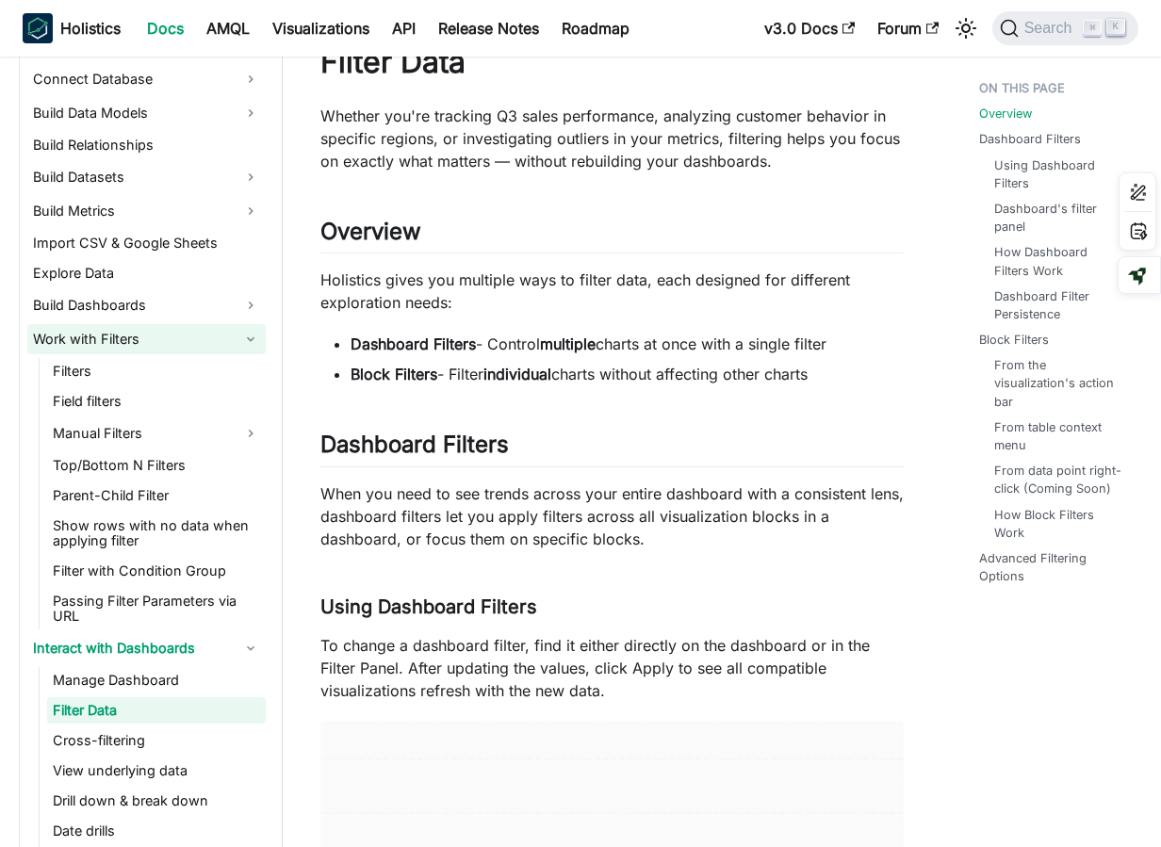
click at [108, 336] on link "Work with Filters" at bounding box center [146, 339] width 238 height 30
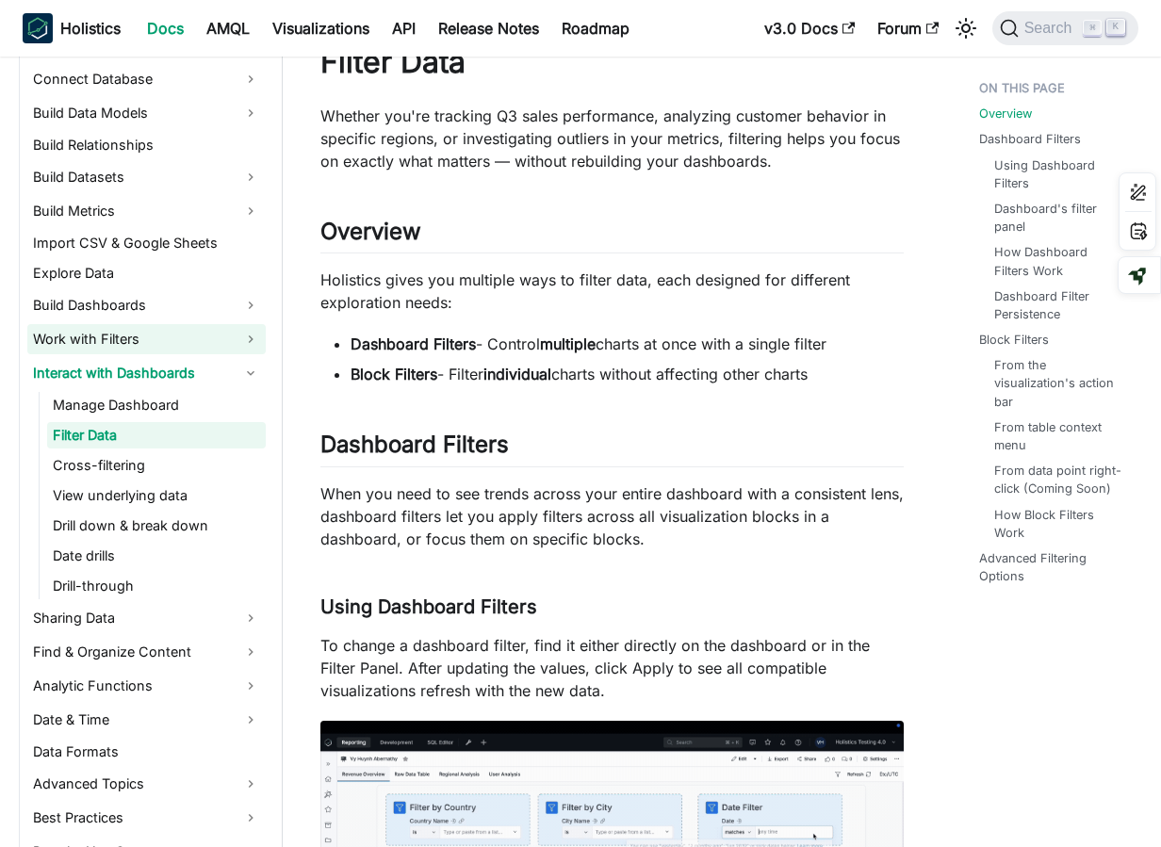
click at [108, 336] on link "Work with Filters" at bounding box center [146, 339] width 238 height 30
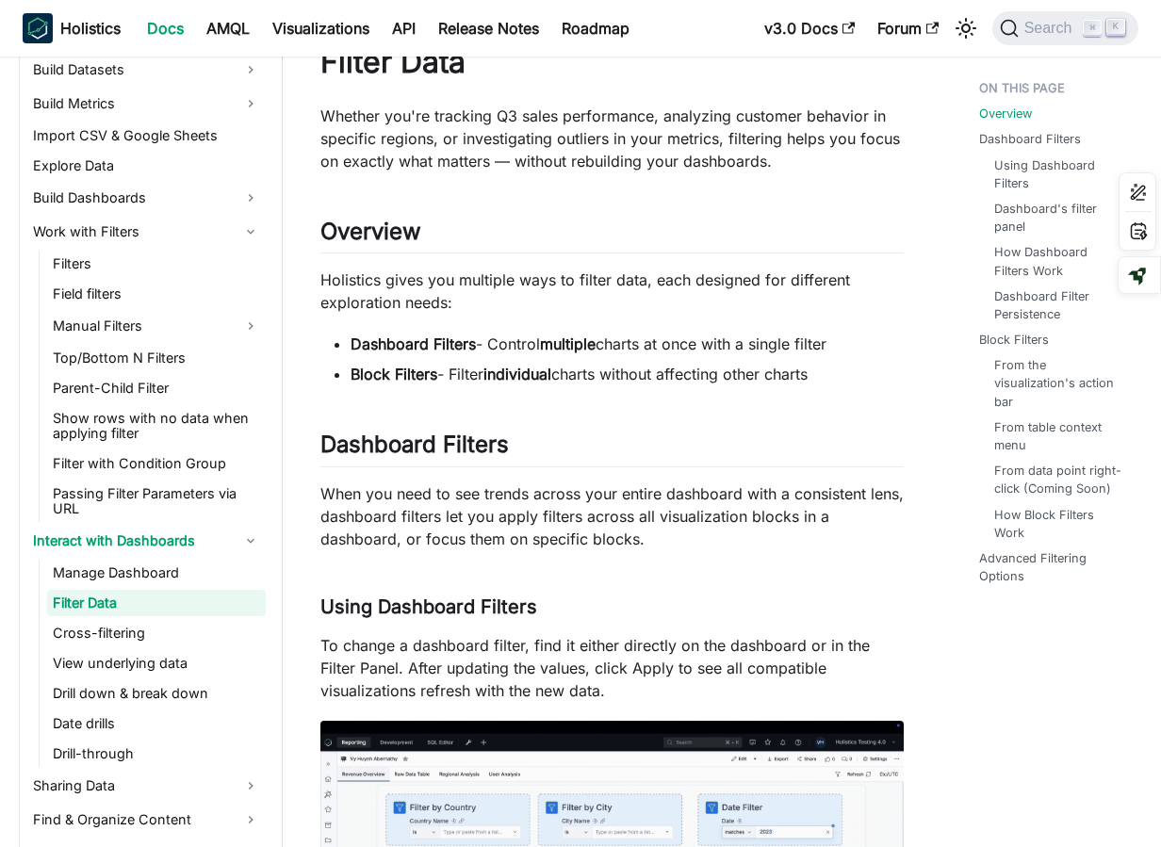
scroll to position [457, 0]
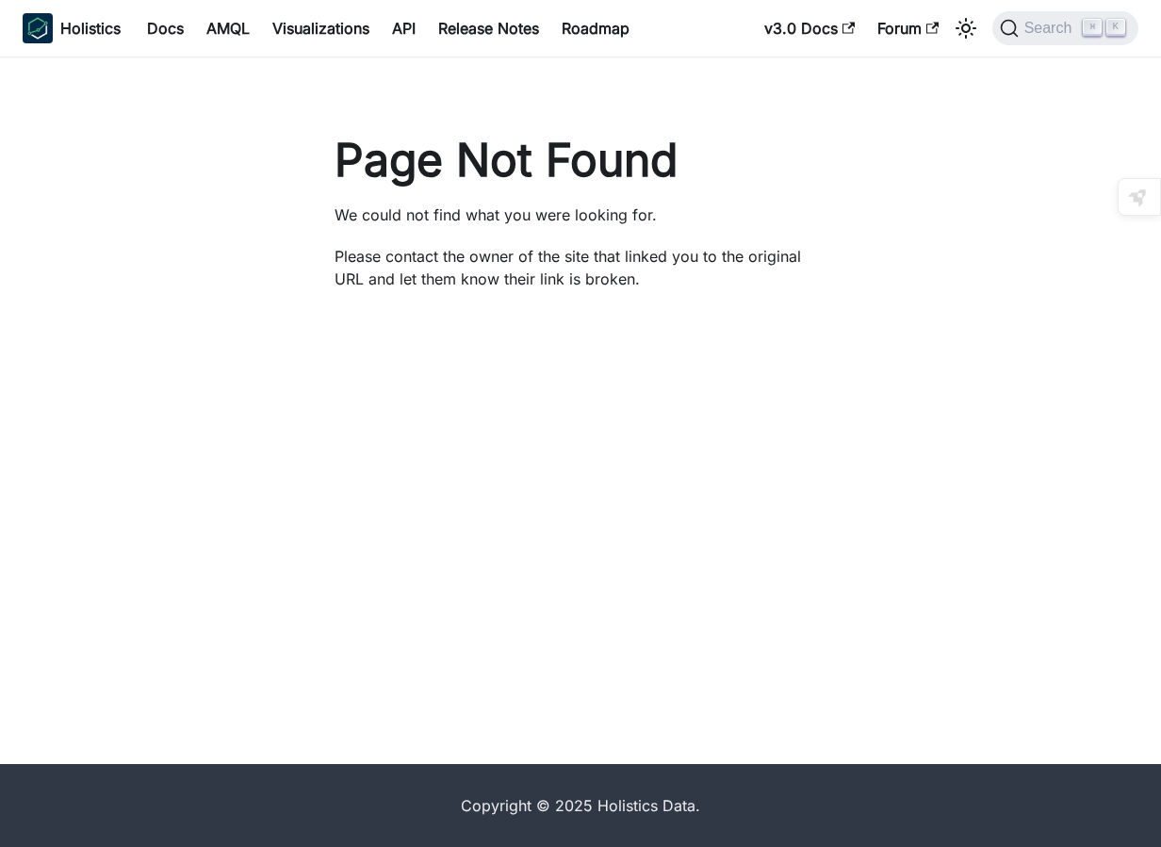
click at [411, 402] on div "Page Not Found We could not find what you were looking for. Please contact the …" at bounding box center [580, 411] width 1161 height 708
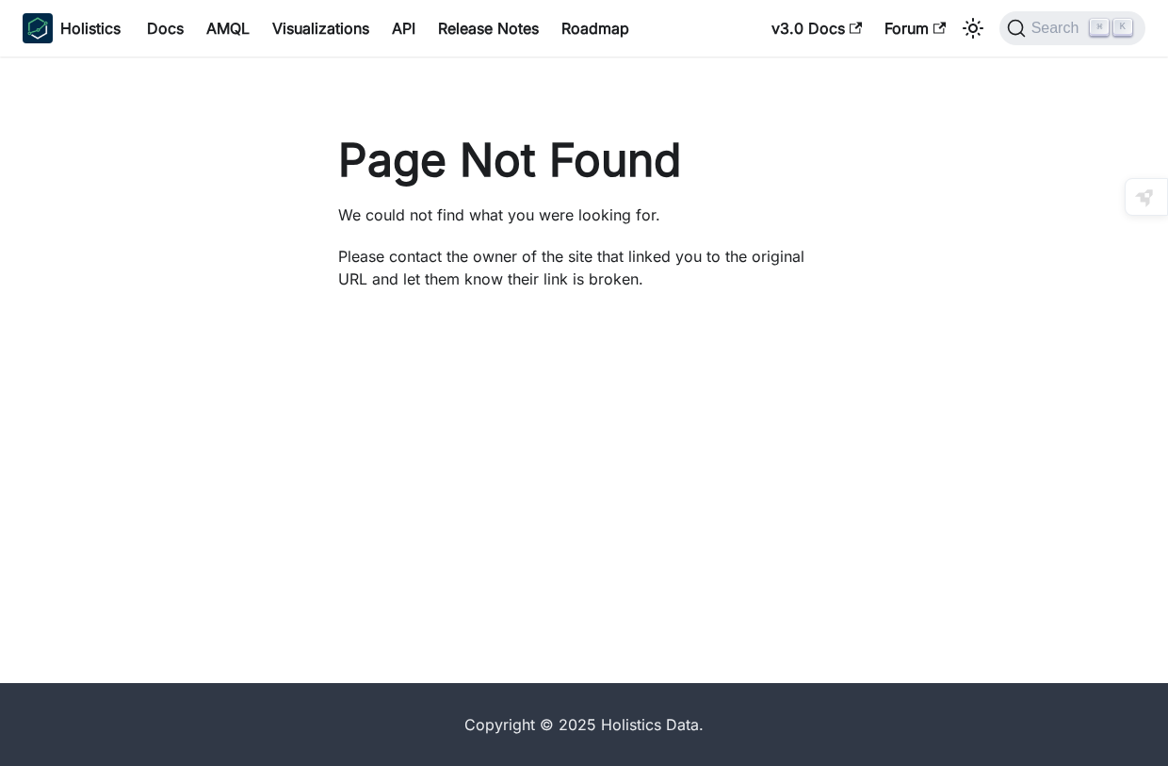
click at [756, 421] on div "Page Not Found We could not find what you were looking for. Please contact the …" at bounding box center [584, 370] width 1168 height 627
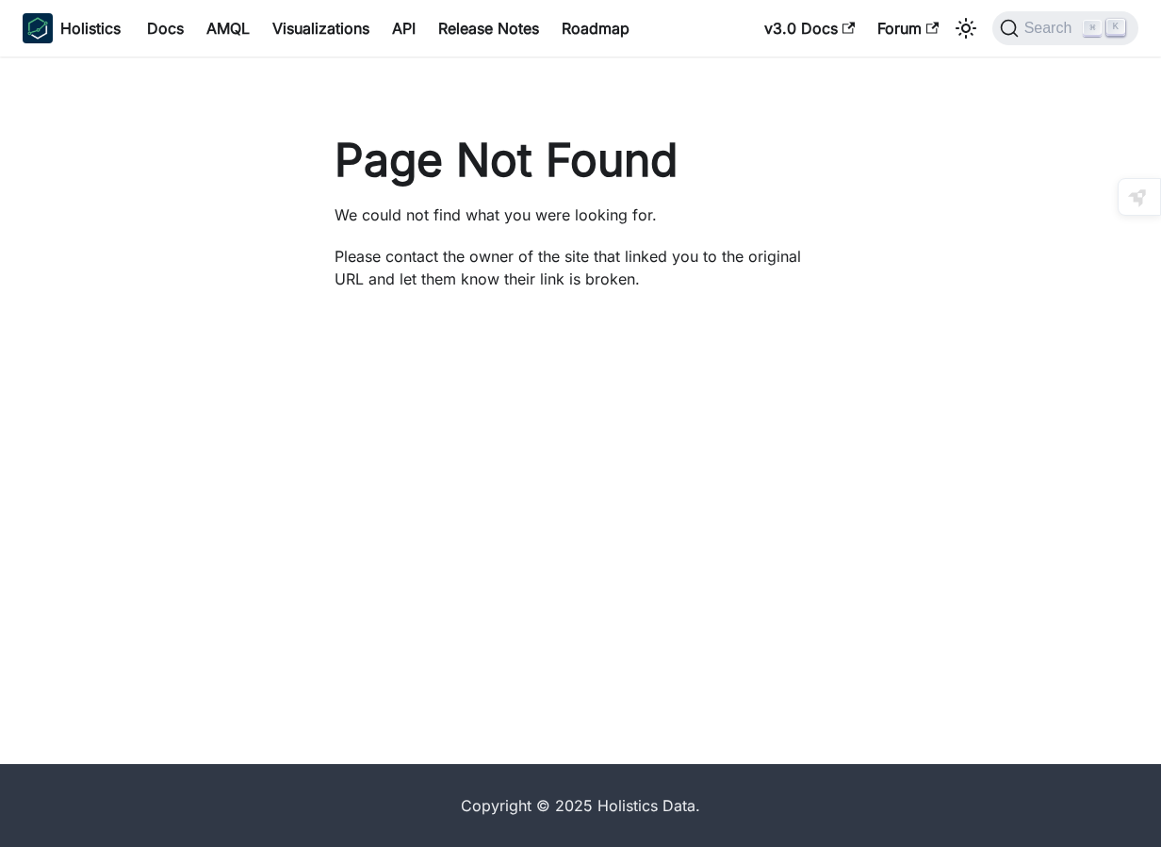
click at [979, 440] on div "Page Not Found We could not find what you were looking for. Please contact the …" at bounding box center [580, 411] width 1161 height 708
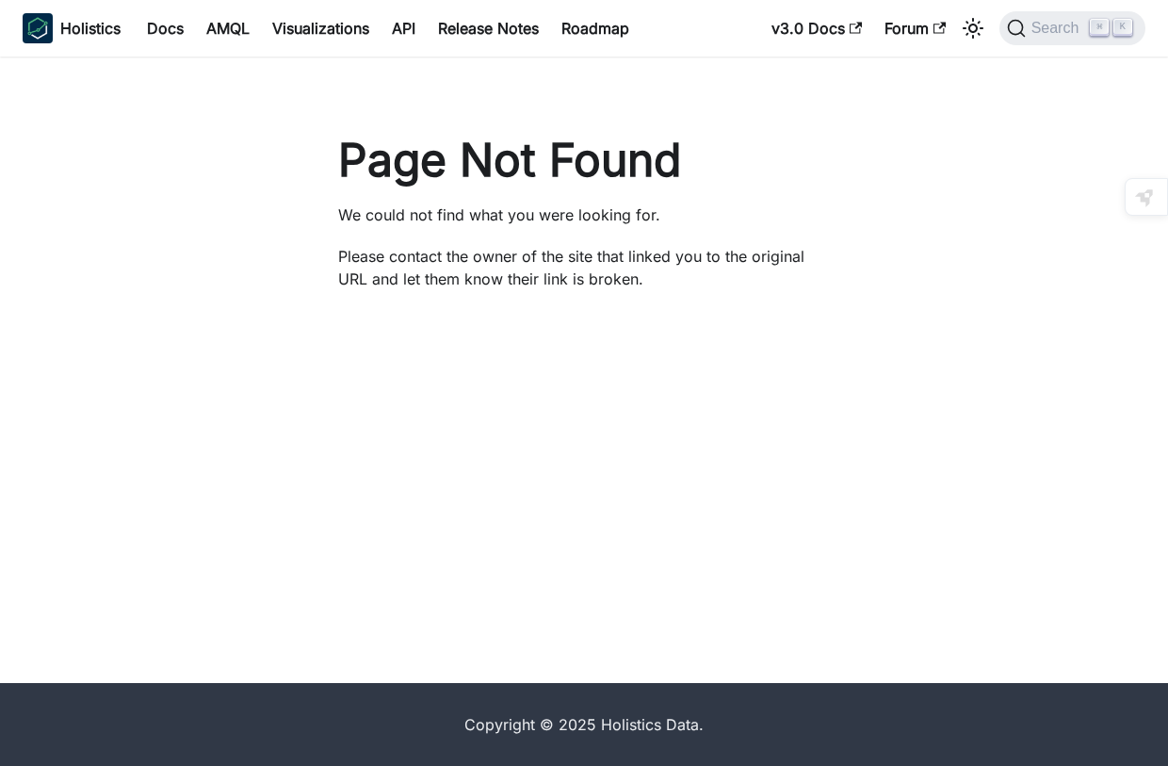
click at [756, 414] on div "Page Not Found We could not find what you were looking for. Please contact the …" at bounding box center [584, 370] width 1168 height 627
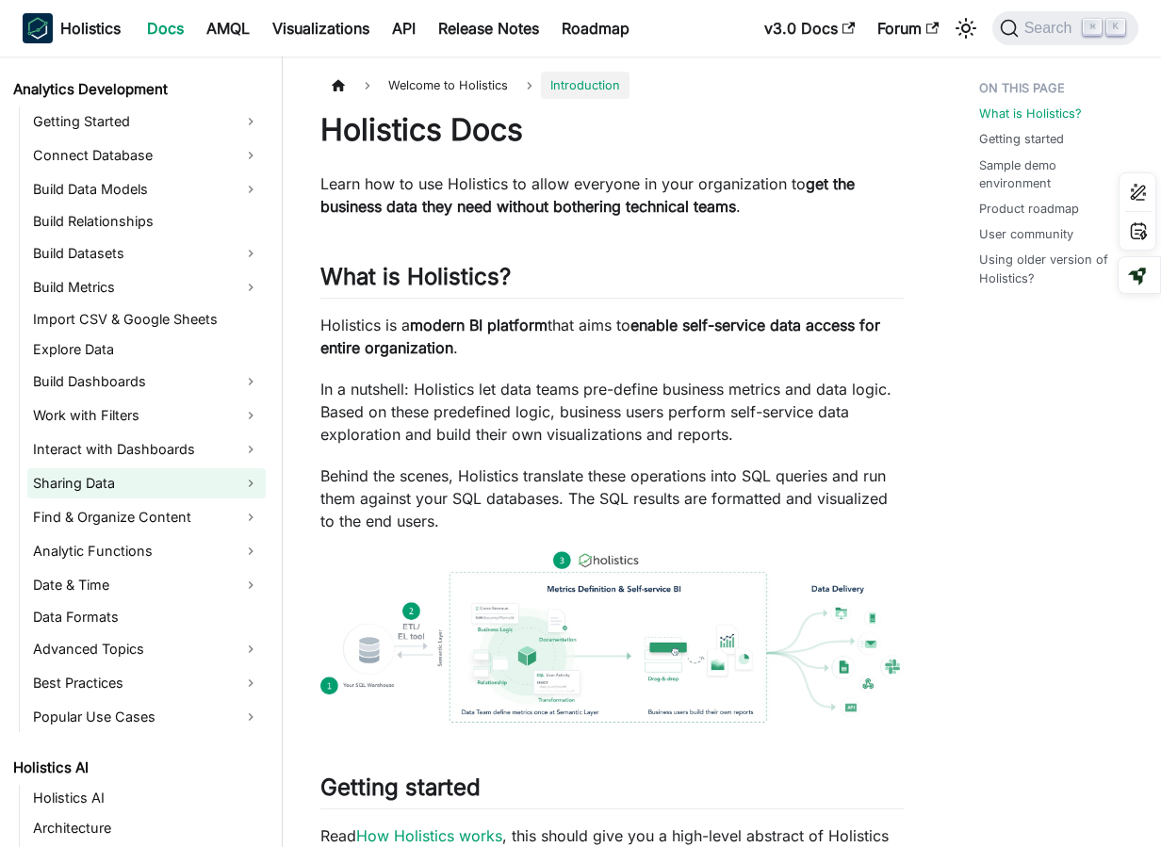
scroll to position [269, 0]
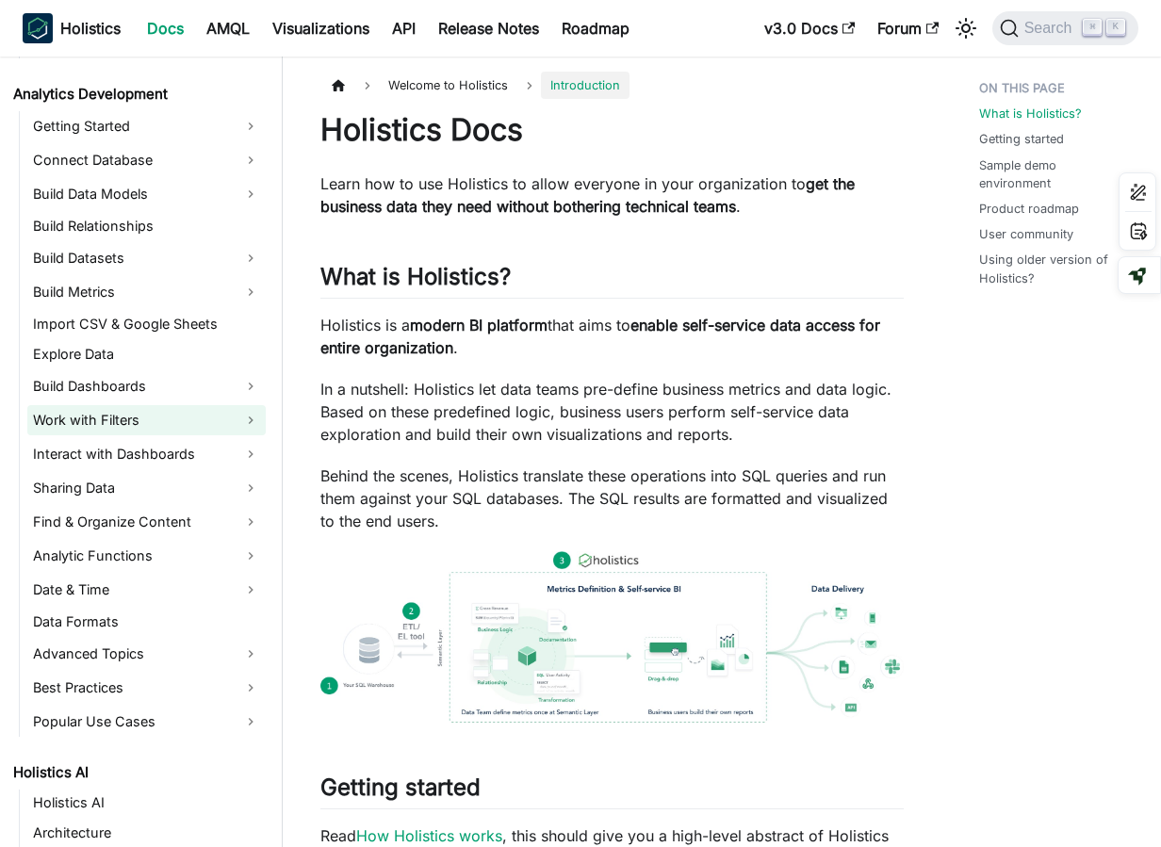
click at [158, 417] on link "Work with Filters" at bounding box center [146, 420] width 238 height 30
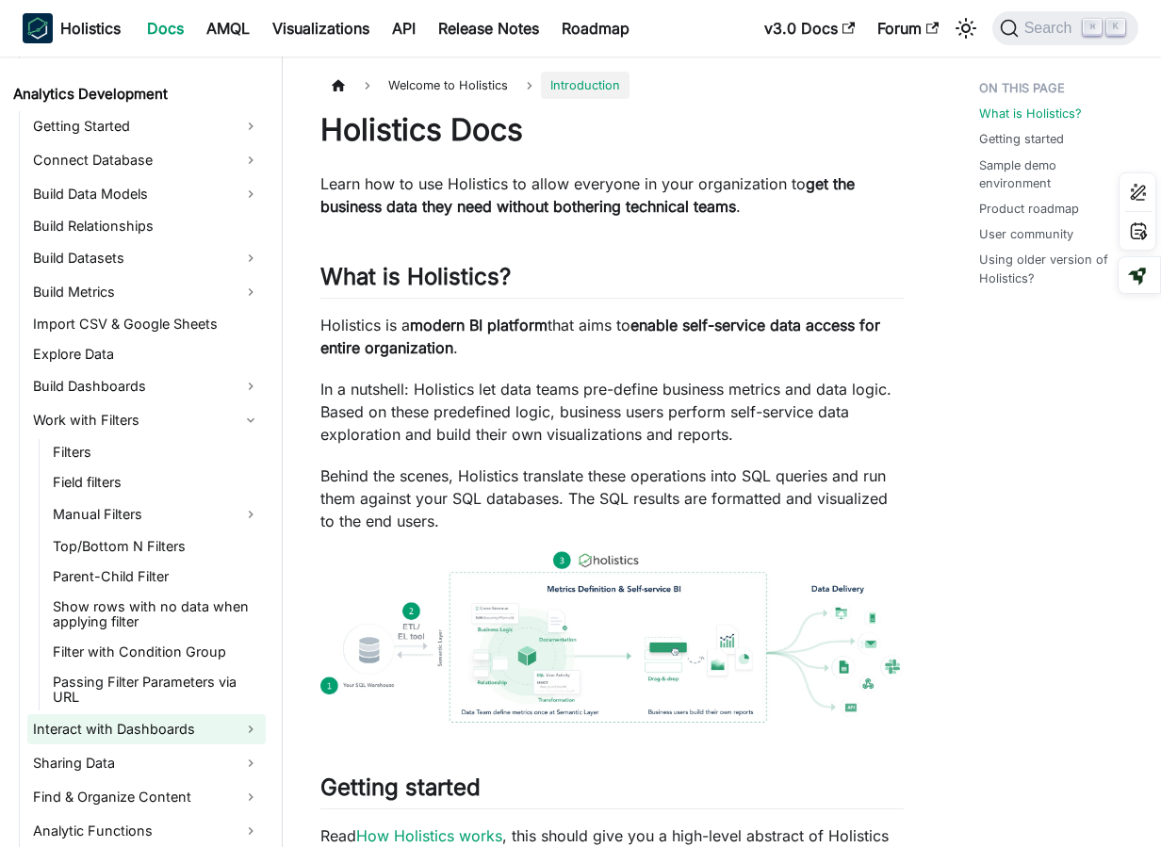
click at [136, 714] on link "Interact with Dashboards" at bounding box center [146, 729] width 238 height 30
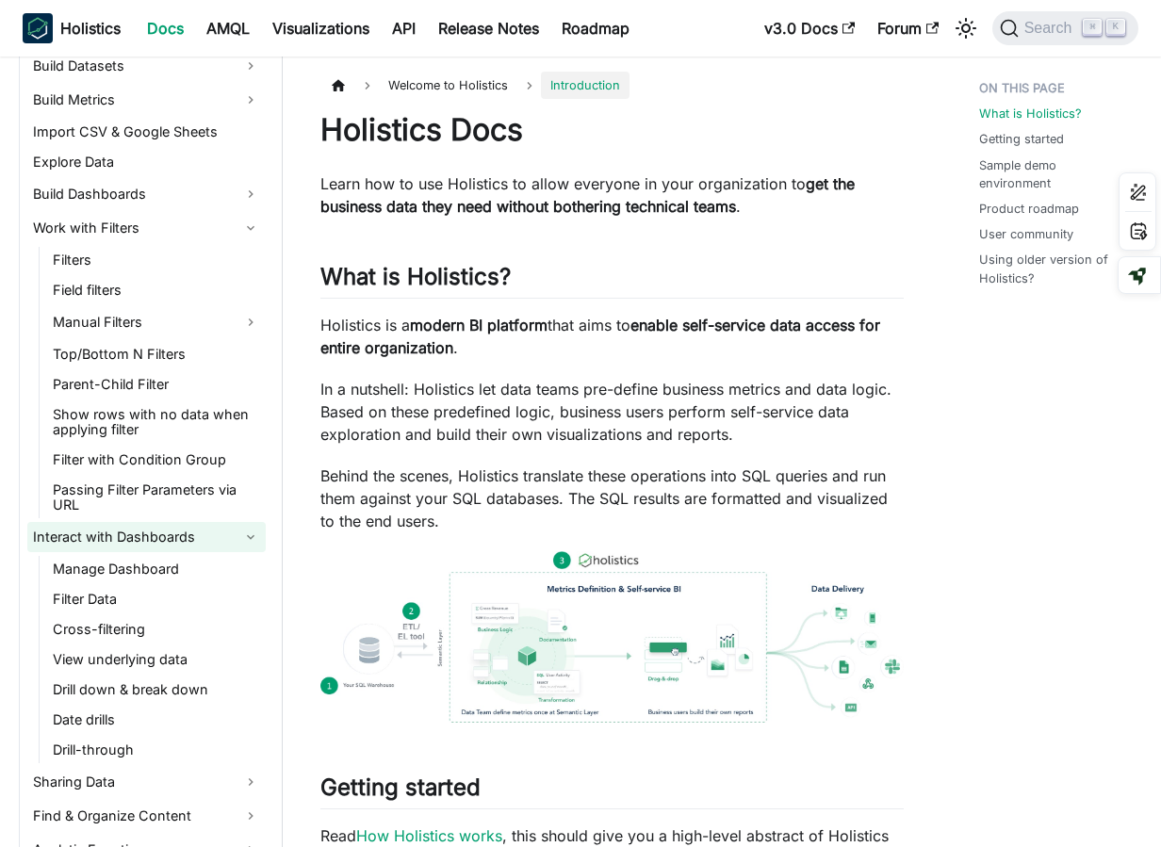
scroll to position [503, 0]
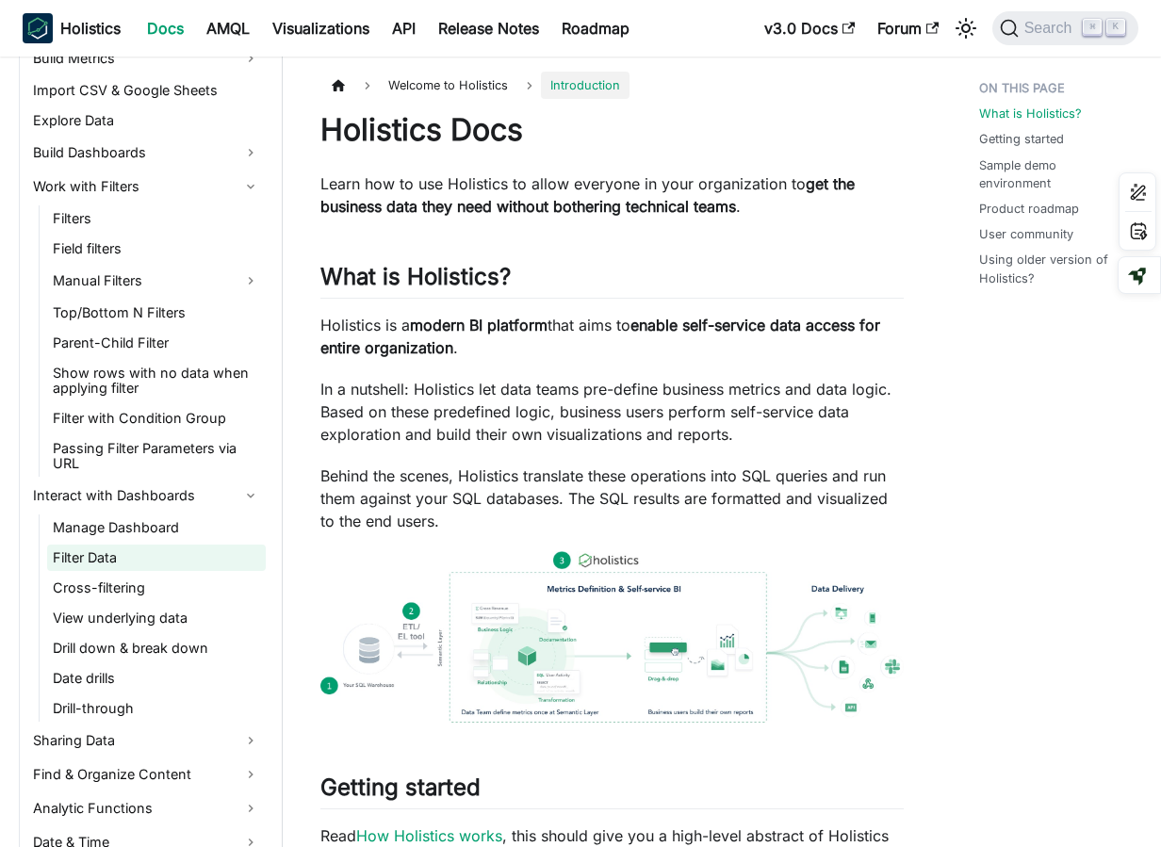
click at [140, 549] on link "Filter Data" at bounding box center [156, 558] width 219 height 26
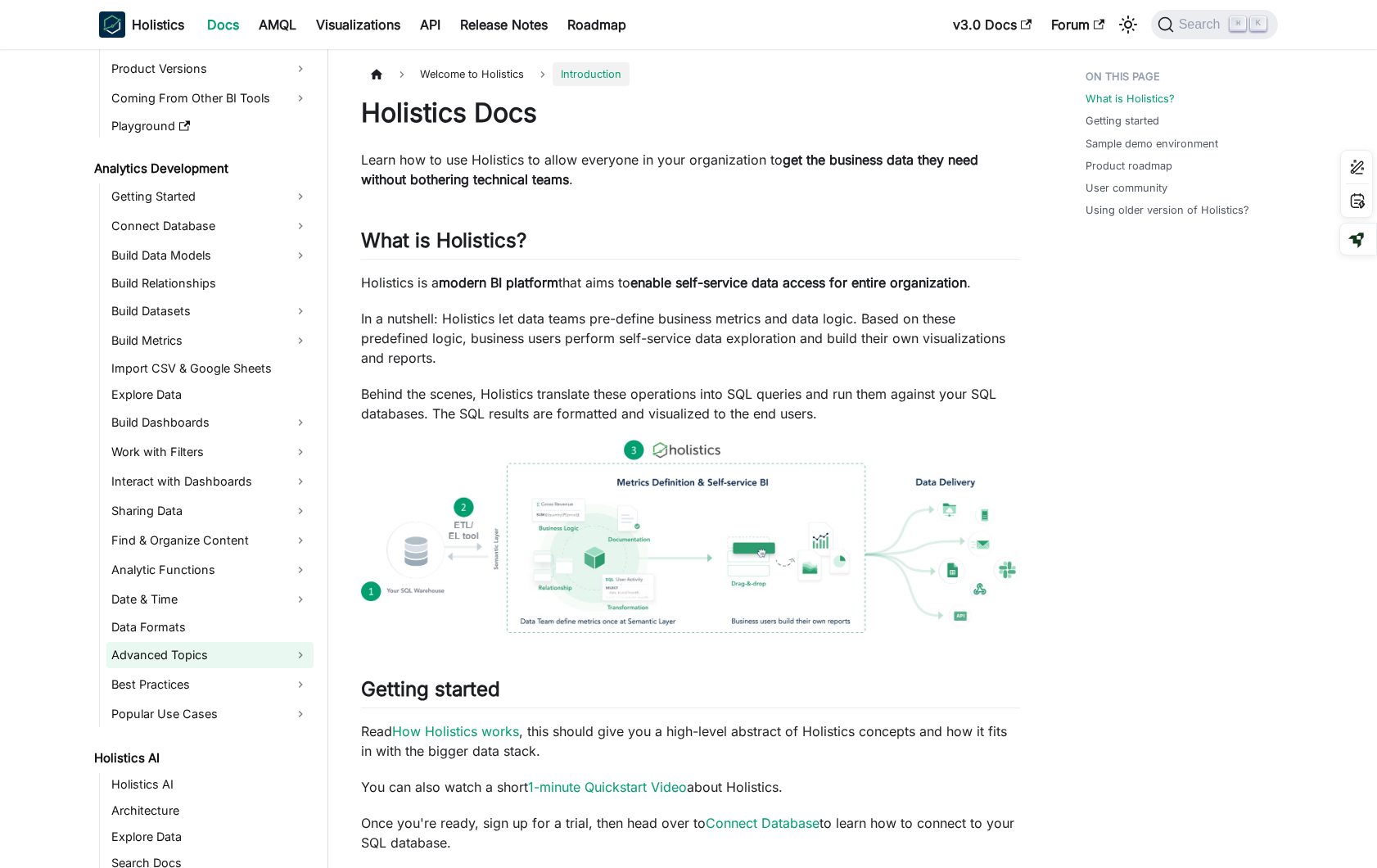
scroll to position [140, 0]
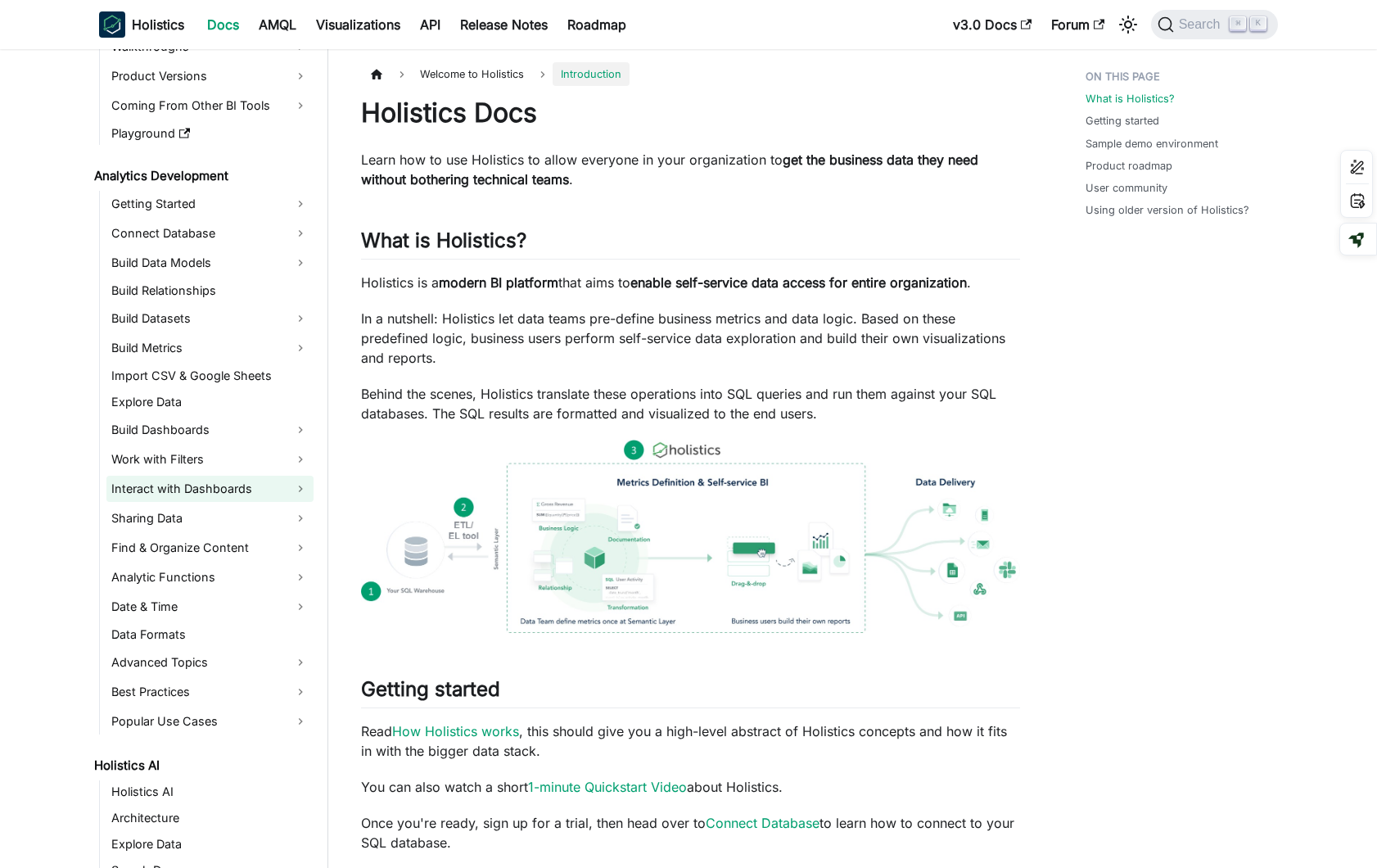
click at [204, 496] on link "Interact with Dashboards" at bounding box center [209, 488] width 207 height 26
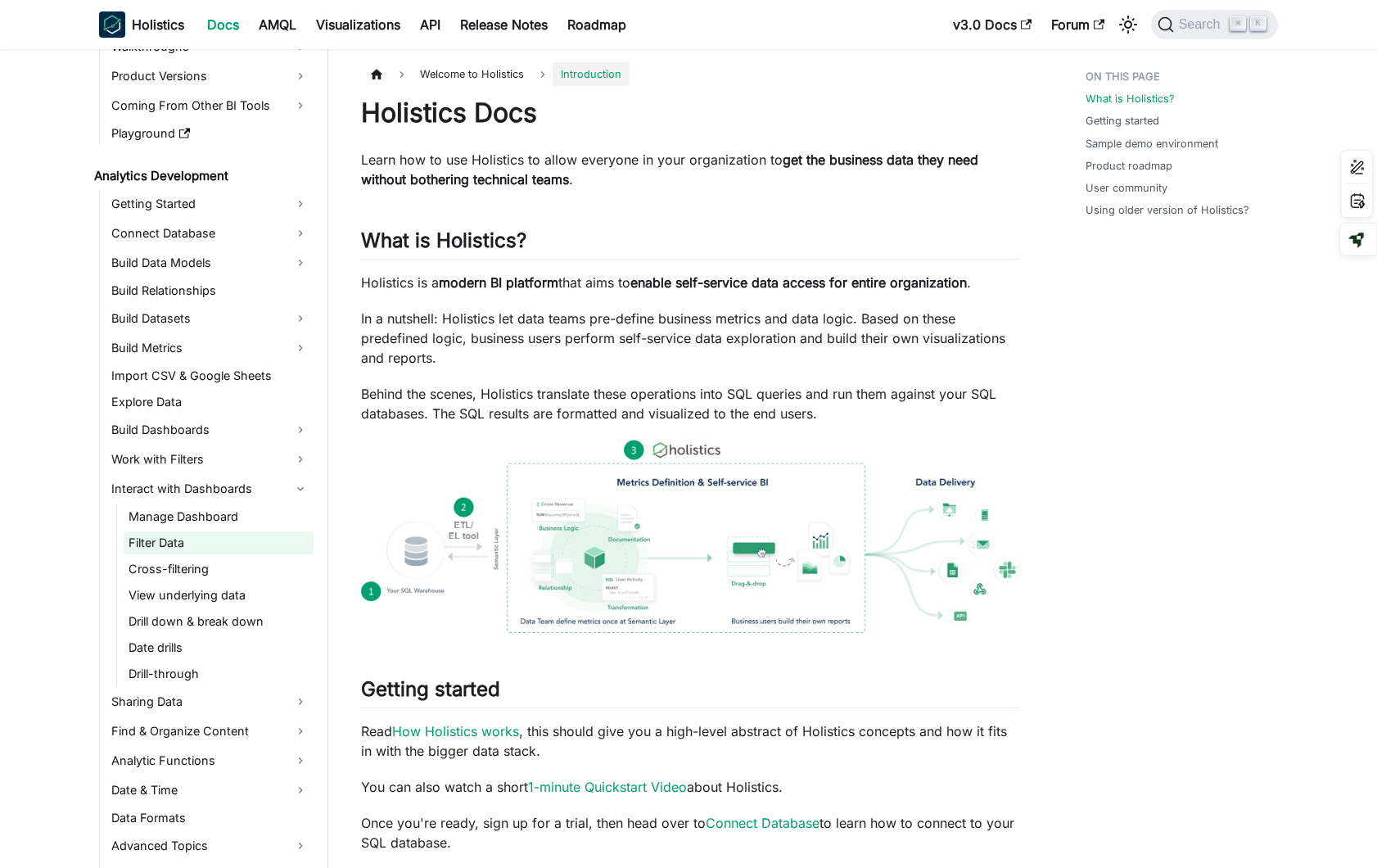
click at [202, 544] on link "Filter Data" at bounding box center [218, 543] width 190 height 23
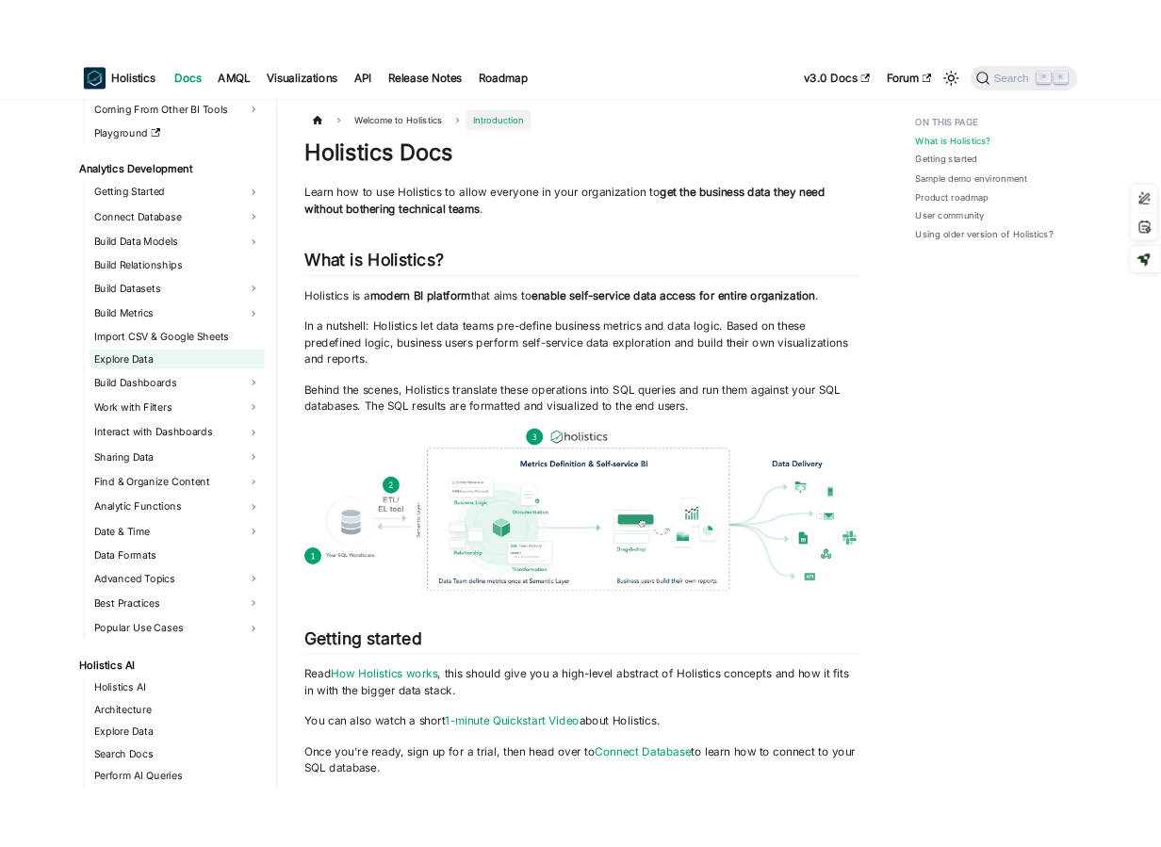
scroll to position [189, 0]
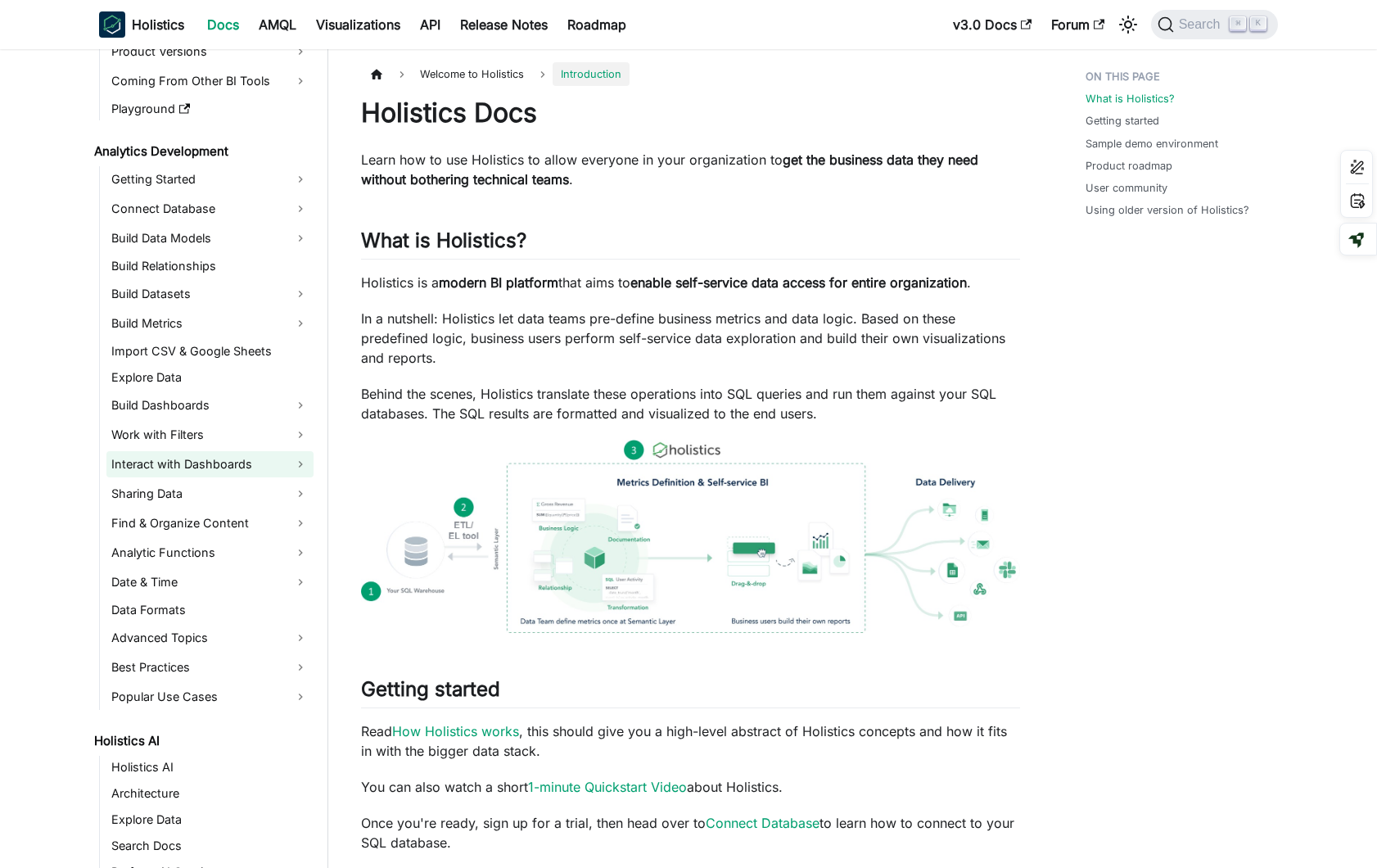
click at [206, 461] on link "Interact with Dashboards" at bounding box center [209, 464] width 207 height 26
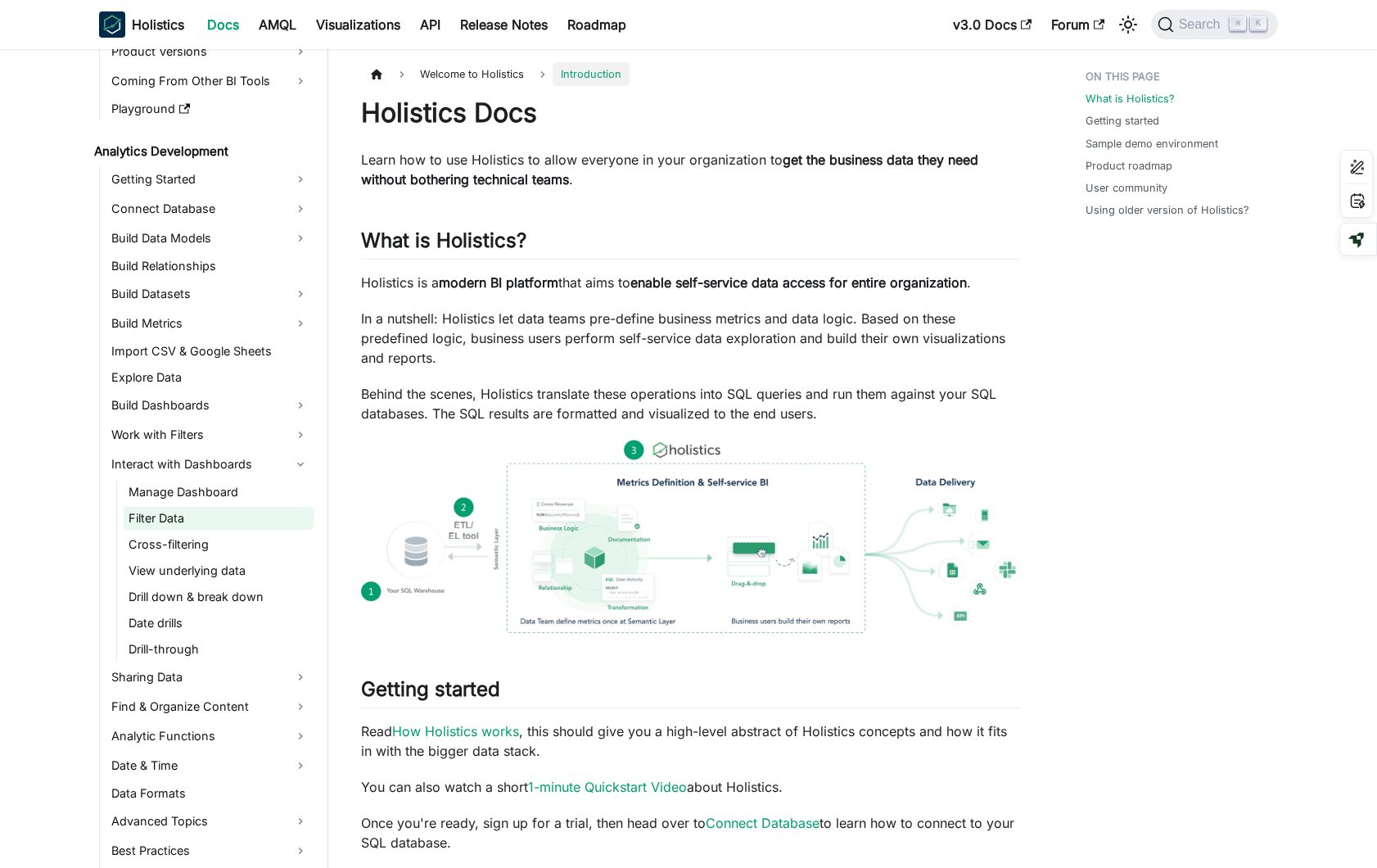
click at [206, 520] on link "Filter Data" at bounding box center [218, 518] width 190 height 23
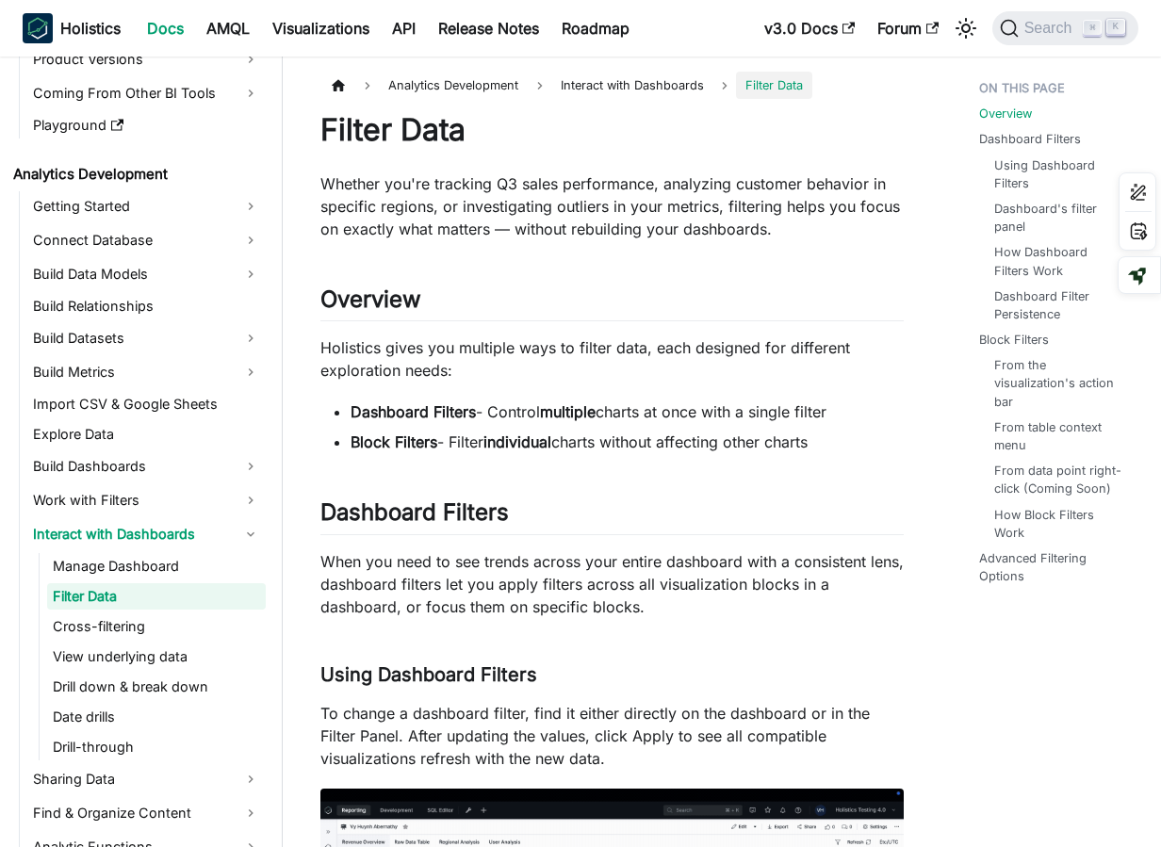
scroll to position [189, 0]
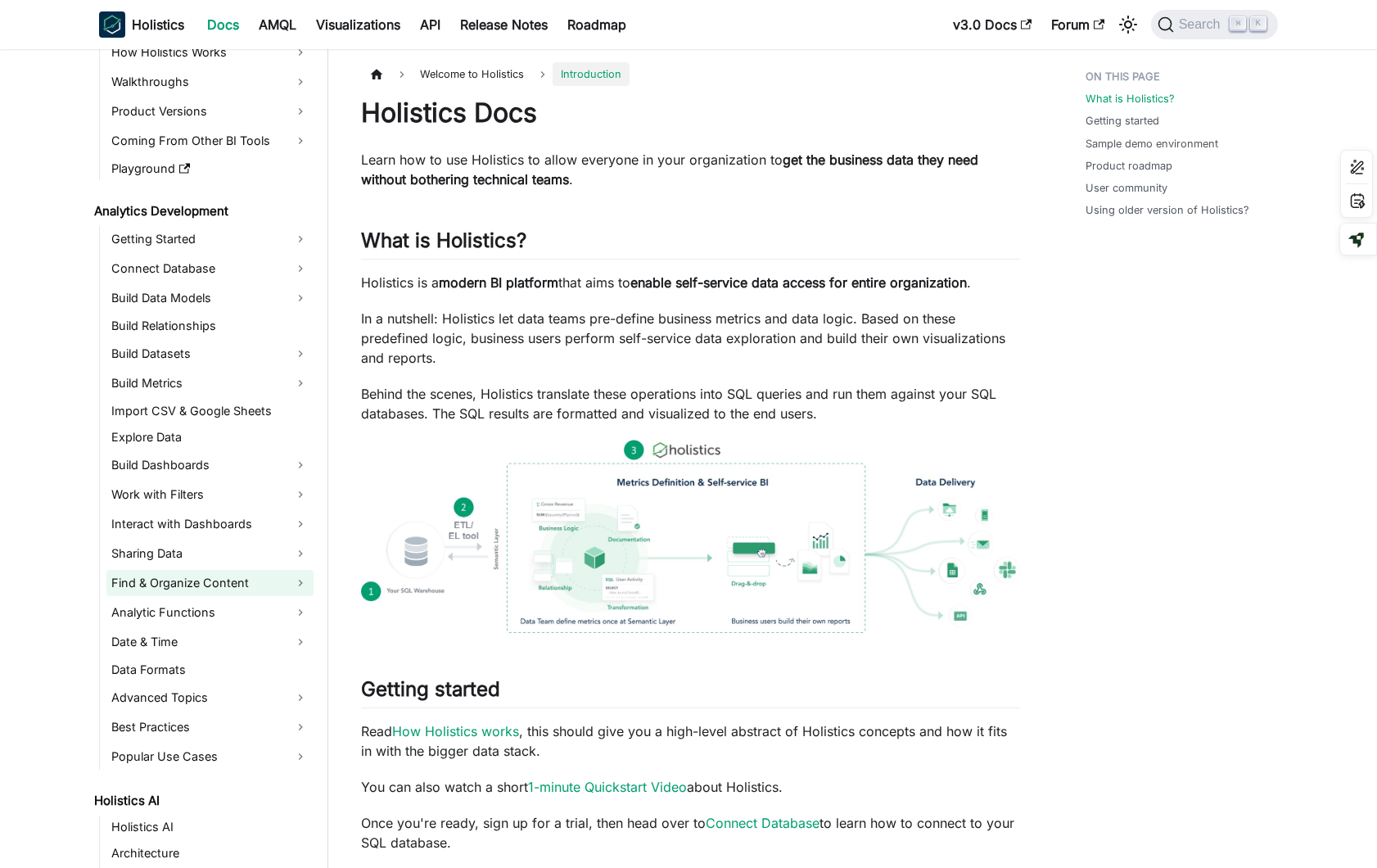
scroll to position [106, 0]
click at [230, 522] on link "Interact with Dashboards" at bounding box center [209, 522] width 207 height 26
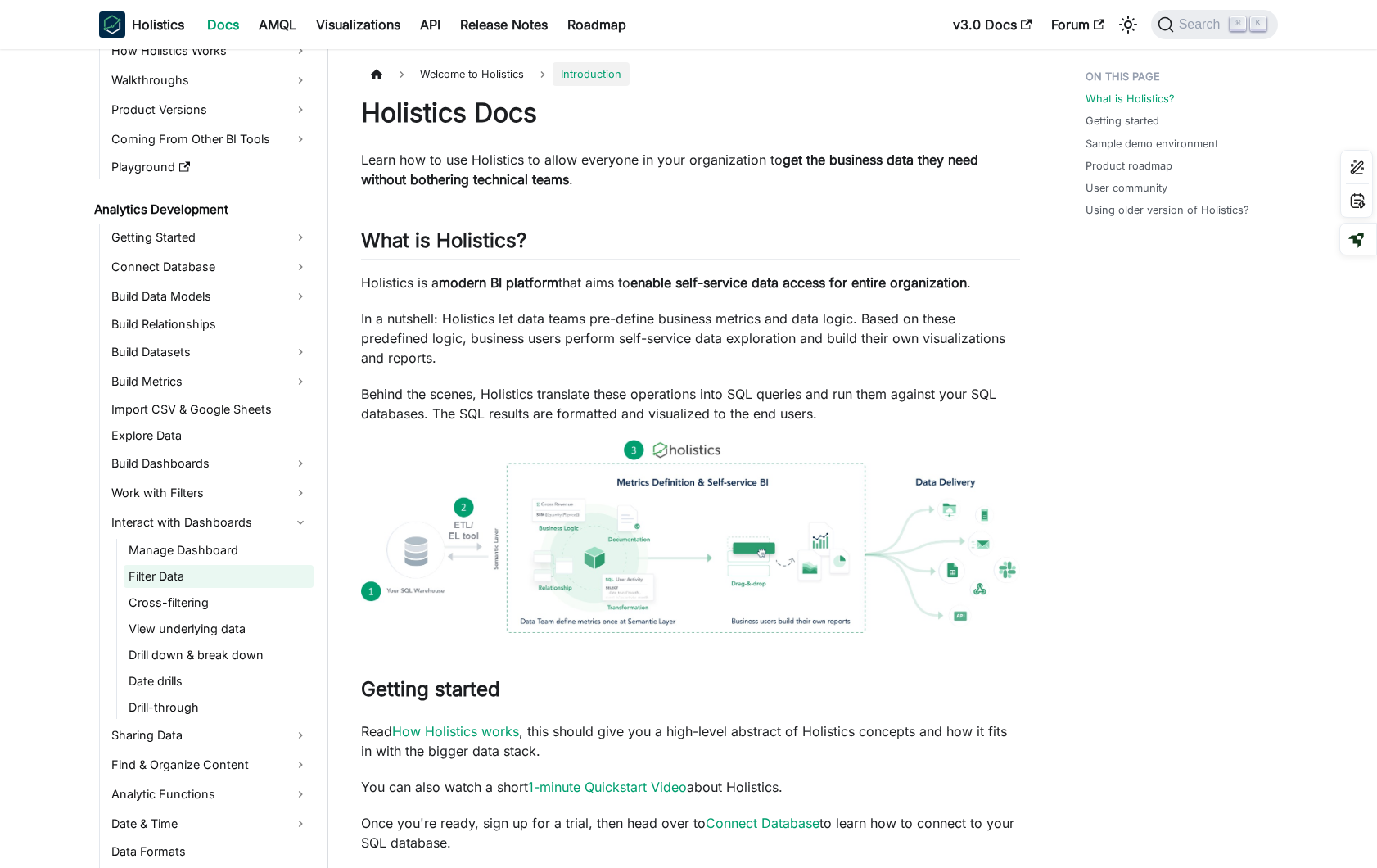
click at [222, 577] on link "Filter Data" at bounding box center [218, 576] width 190 height 23
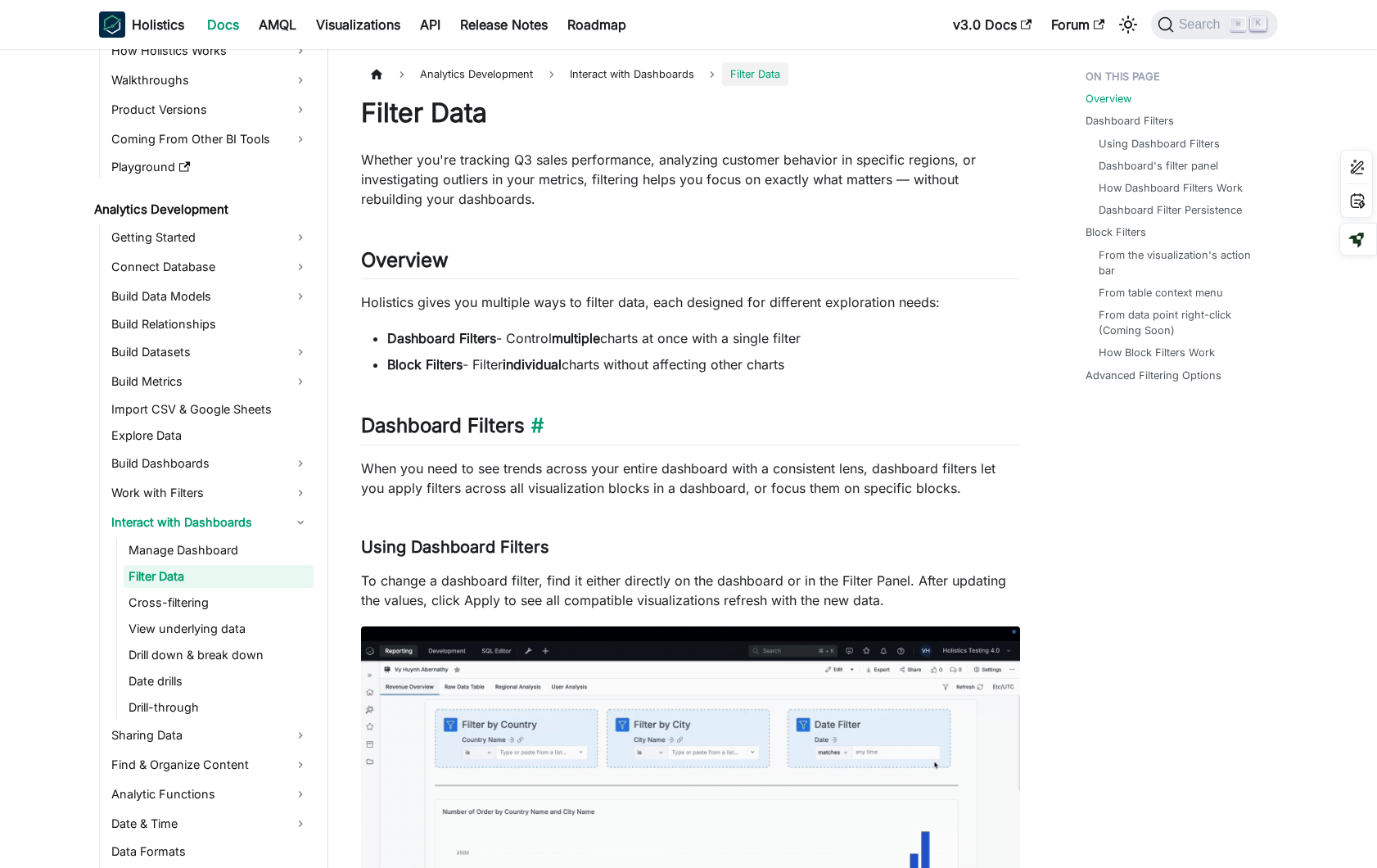
scroll to position [106, 0]
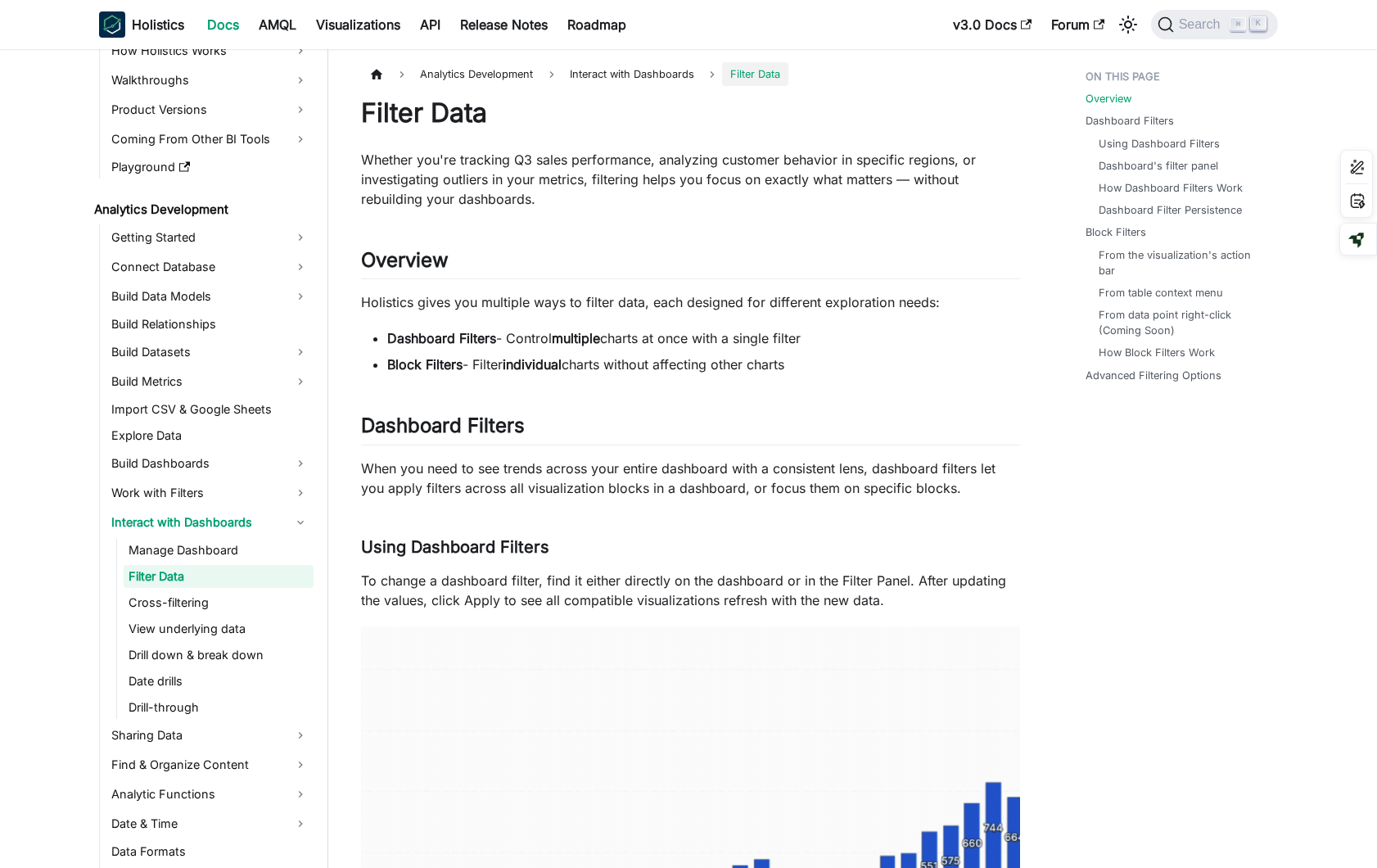
click at [616, 495] on p "When you need to see trends across your entire dashboard with a consistent lens…" at bounding box center [691, 478] width 659 height 39
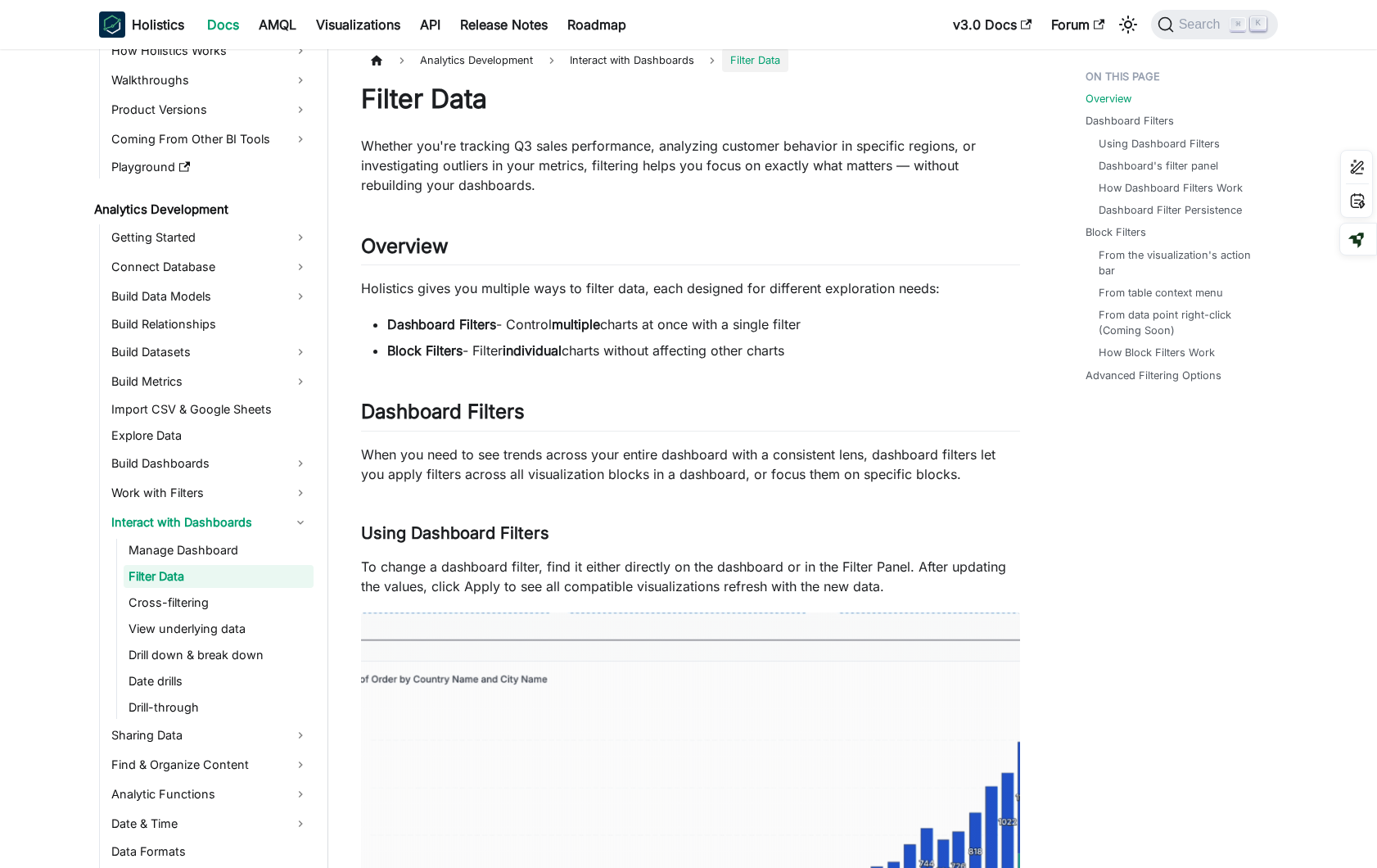
scroll to position [19, 0]
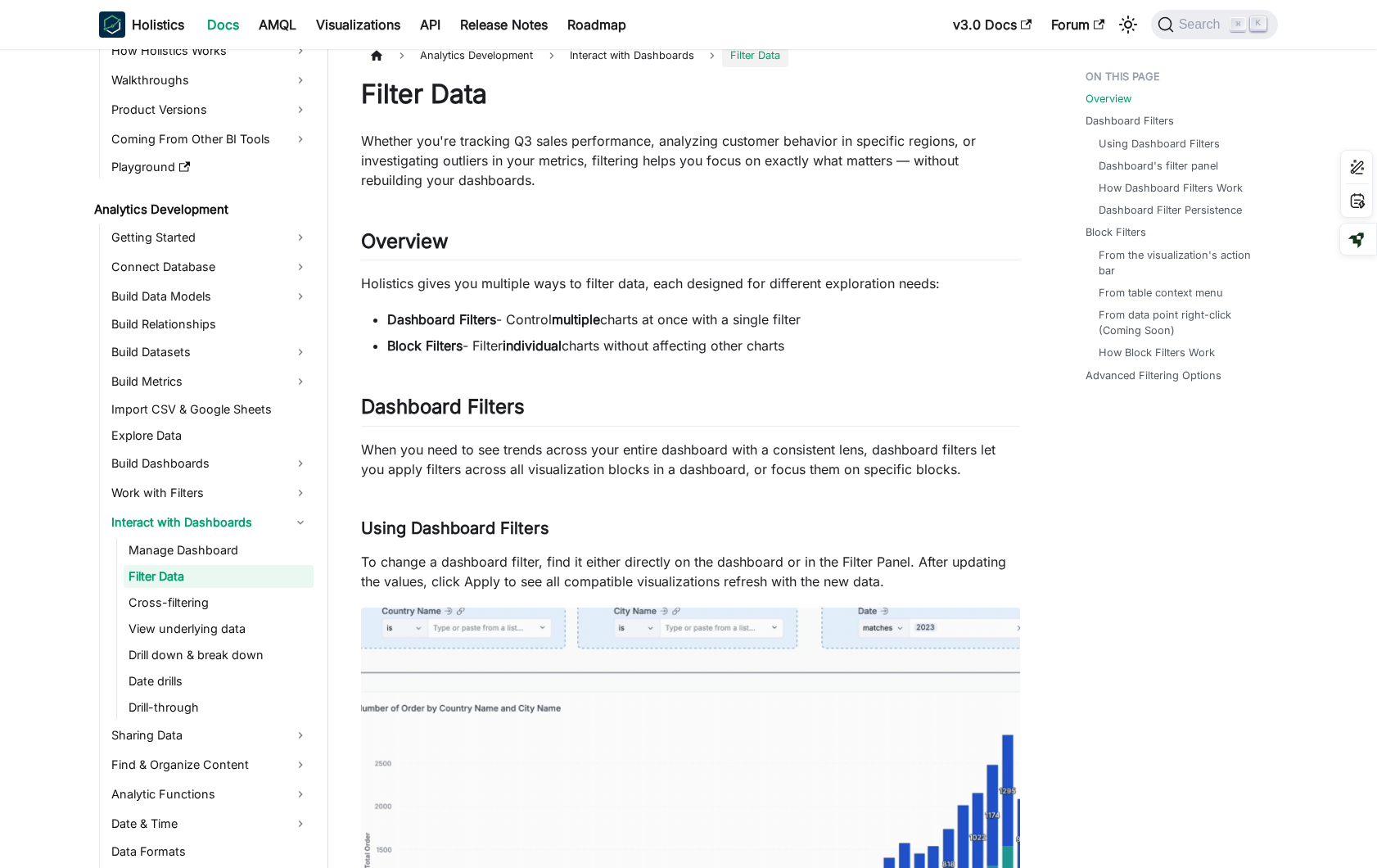
click at [688, 462] on p "When you need to see trends across your entire dashboard with a consistent lens…" at bounding box center [691, 459] width 659 height 39
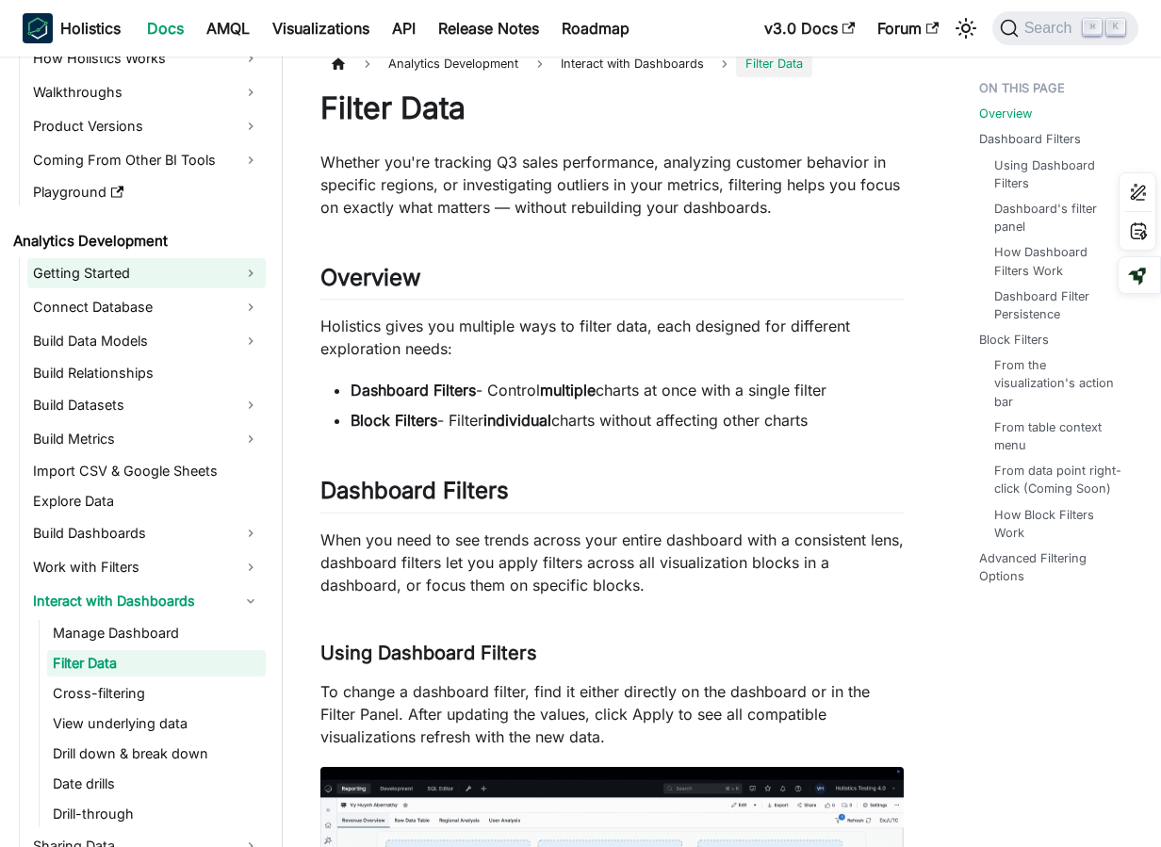
scroll to position [122, 0]
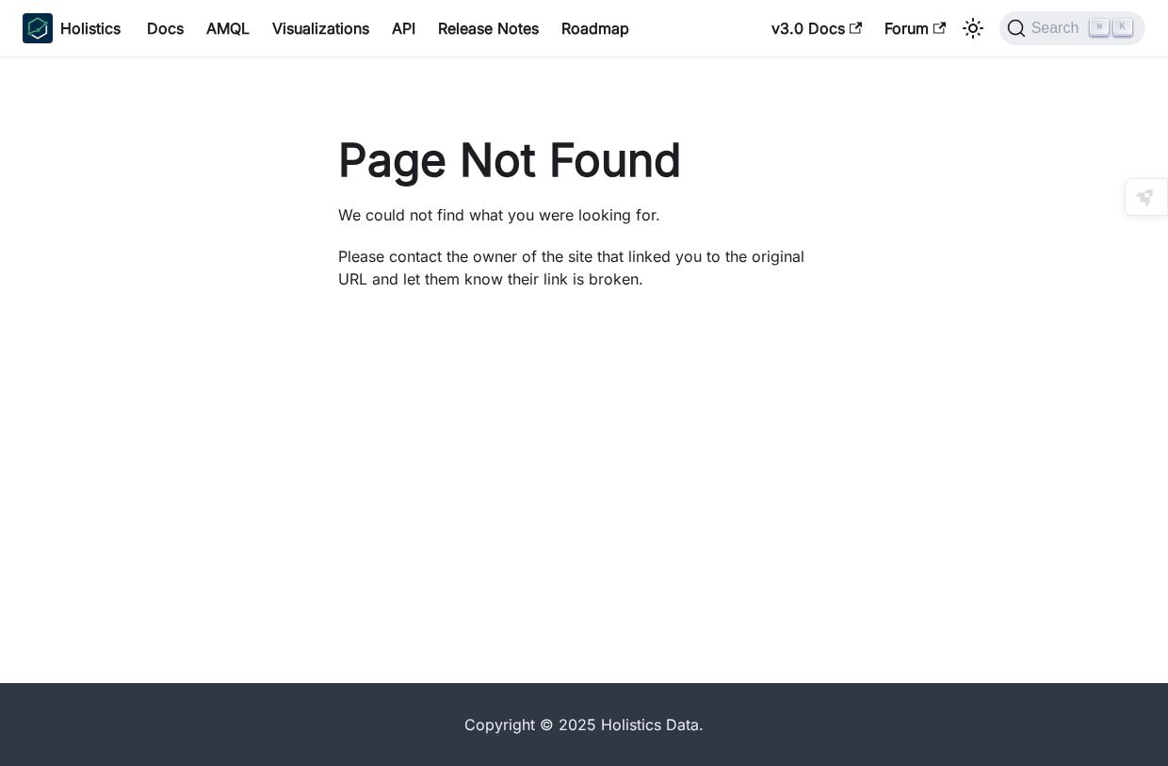
click at [838, 312] on div "Page Not Found We could not find what you were looking for. Please contact the …" at bounding box center [584, 370] width 1168 height 627
